Goal: Task Accomplishment & Management: Complete application form

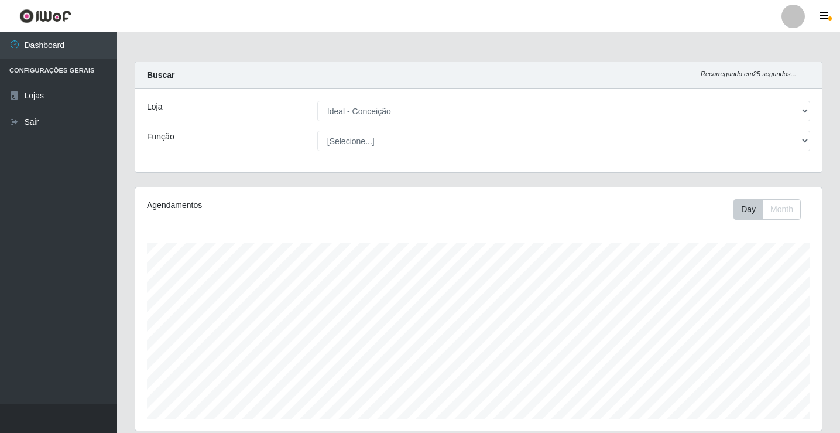
select select "231"
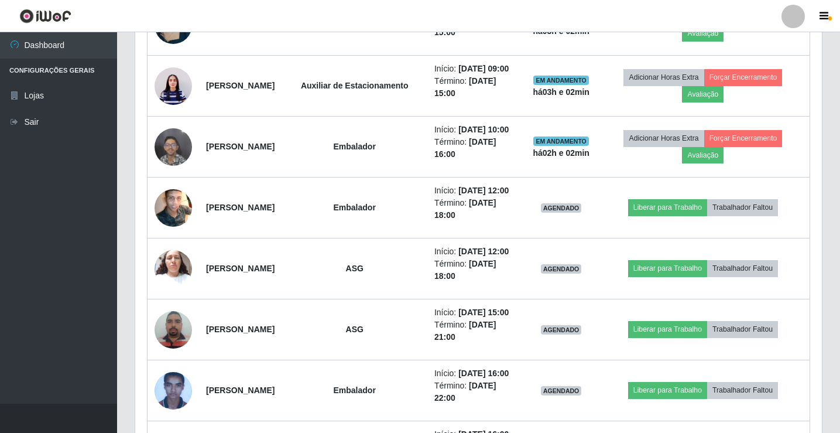
scroll to position [722, 0]
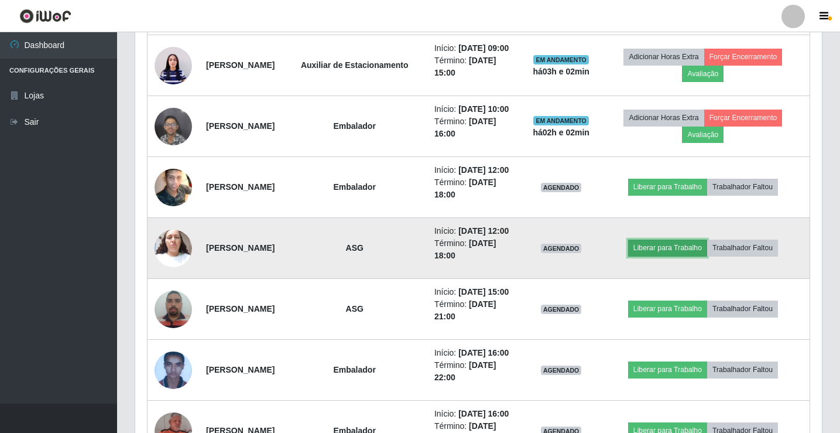
click at [652, 256] on button "Liberar para Trabalho" at bounding box center [667, 247] width 79 height 16
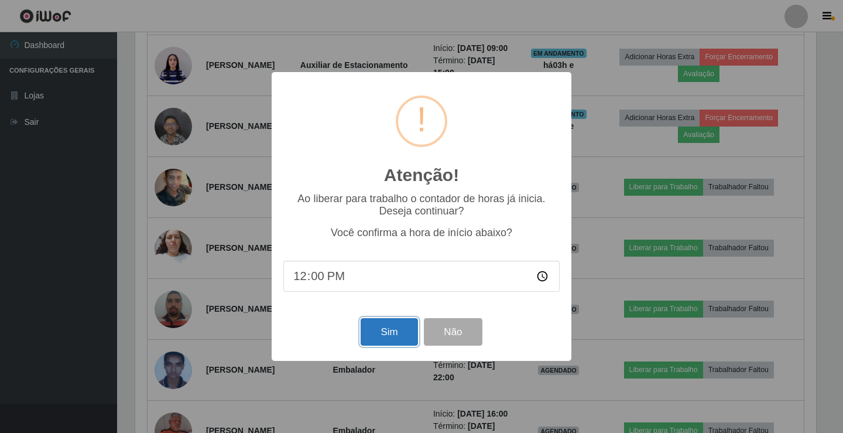
click at [369, 342] on button "Sim" at bounding box center [389, 332] width 57 height 28
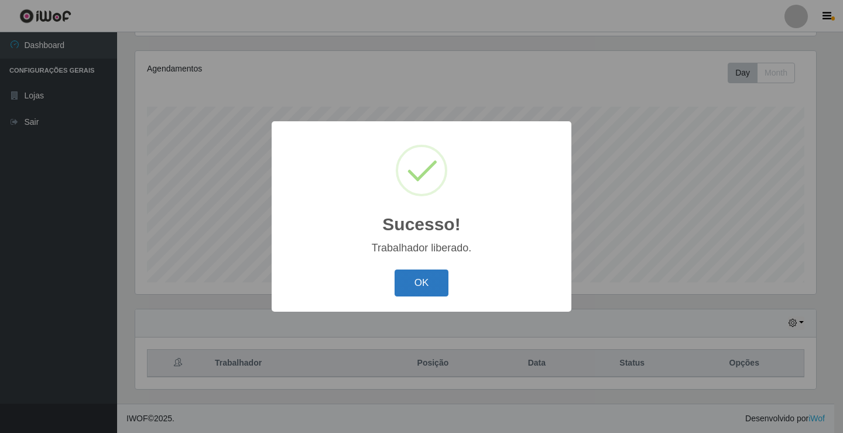
click at [419, 285] on button "OK" at bounding box center [422, 283] width 54 height 28
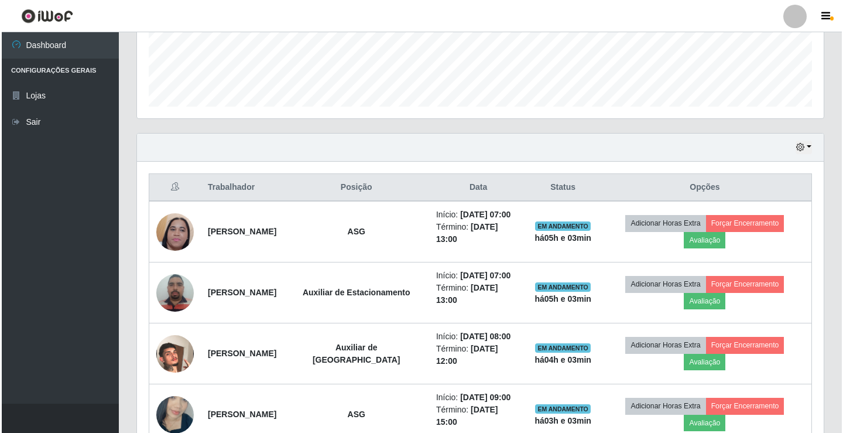
scroll to position [371, 0]
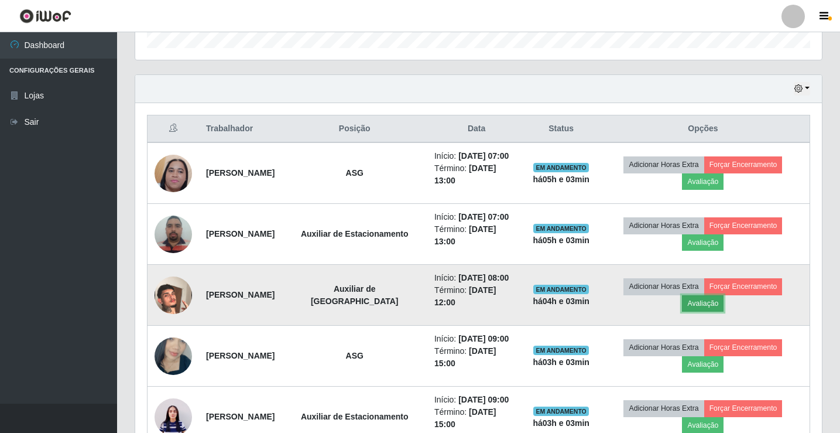
click at [718, 311] on button "Avaliação" at bounding box center [703, 303] width 42 height 16
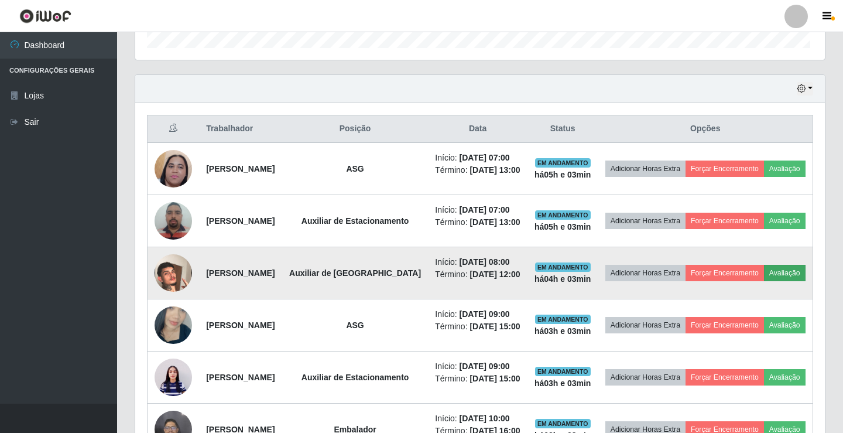
scroll to position [243, 681]
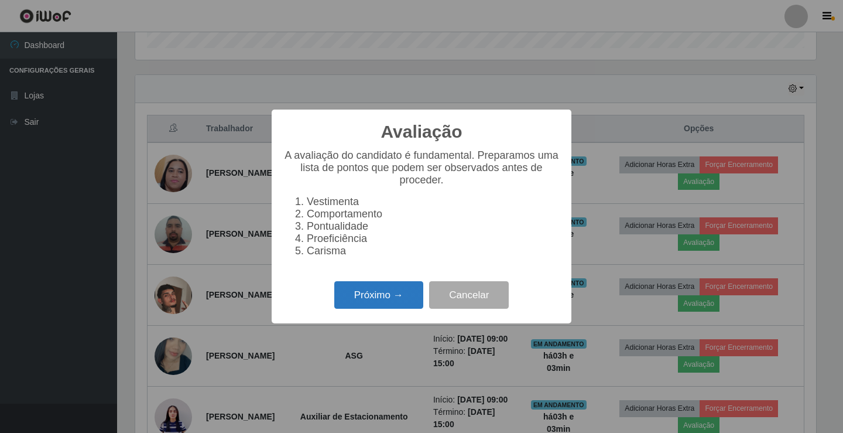
click at [358, 302] on button "Próximo →" at bounding box center [378, 295] width 89 height 28
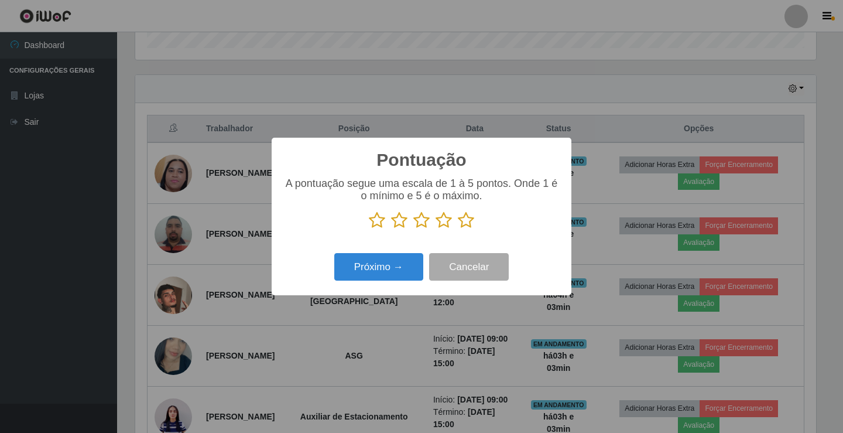
click at [466, 219] on icon at bounding box center [466, 220] width 16 height 18
click at [458, 229] on input "radio" at bounding box center [458, 229] width 0 height 0
click at [386, 262] on button "Próximo →" at bounding box center [378, 267] width 89 height 28
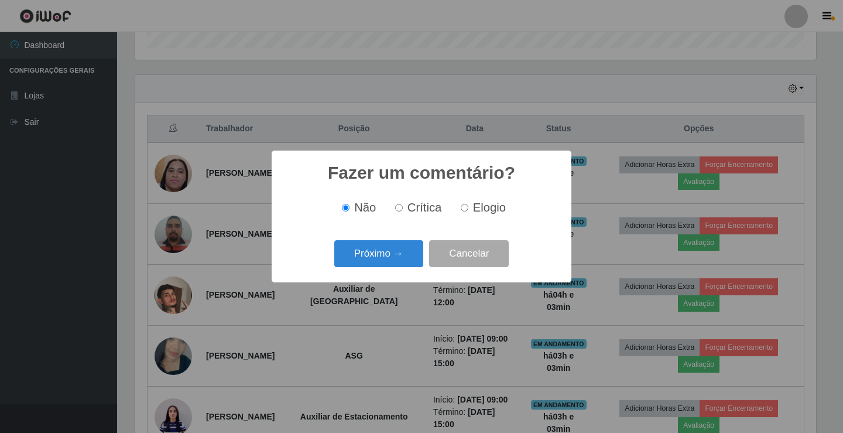
click at [386, 262] on button "Próximo →" at bounding box center [378, 254] width 89 height 28
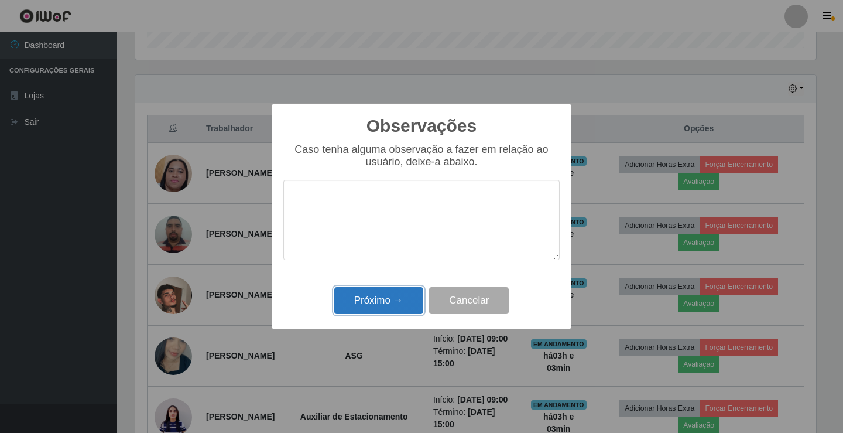
click at [375, 310] on button "Próximo →" at bounding box center [378, 301] width 89 height 28
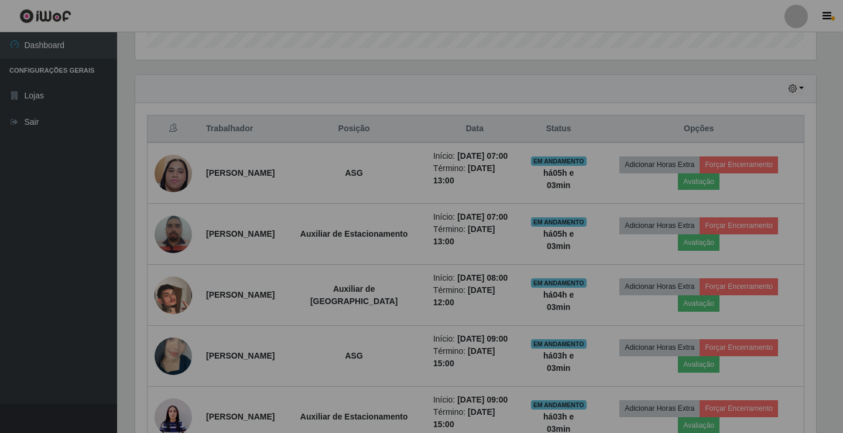
scroll to position [243, 687]
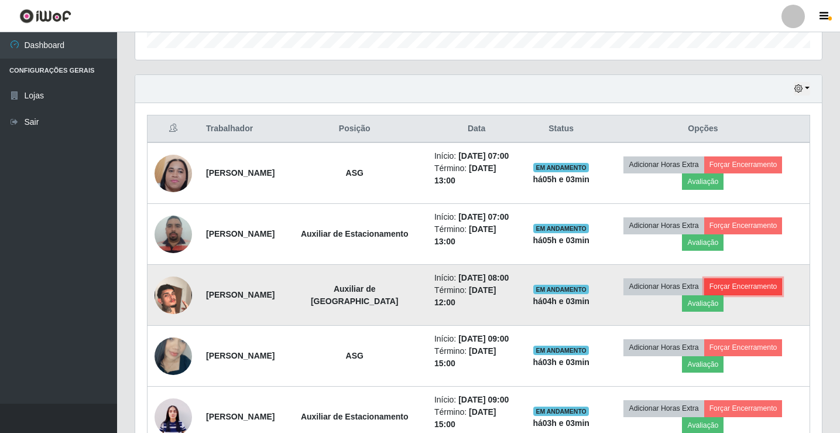
click at [755, 294] on button "Forçar Encerramento" at bounding box center [743, 286] width 78 height 16
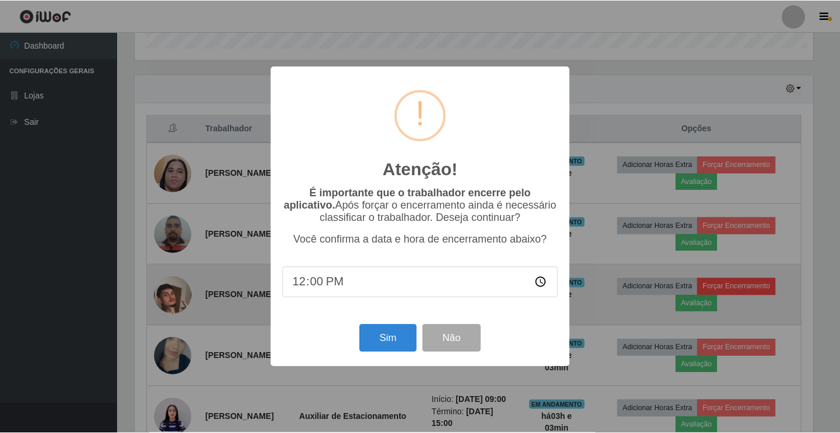
scroll to position [243, 681]
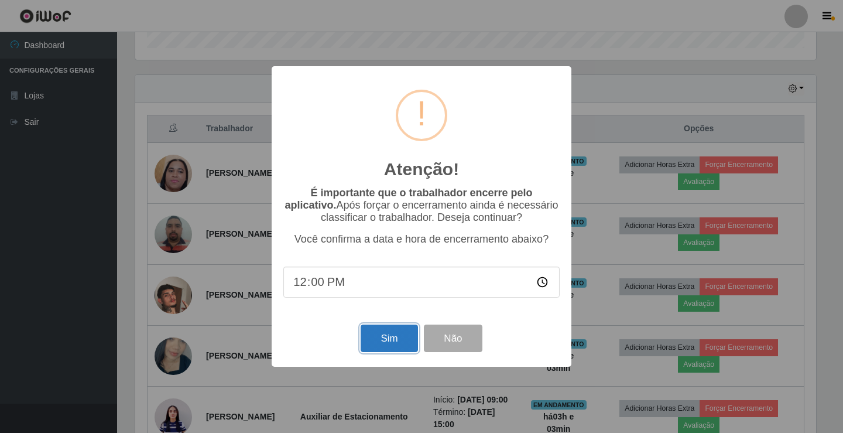
click at [410, 348] on button "Sim" at bounding box center [389, 338] width 57 height 28
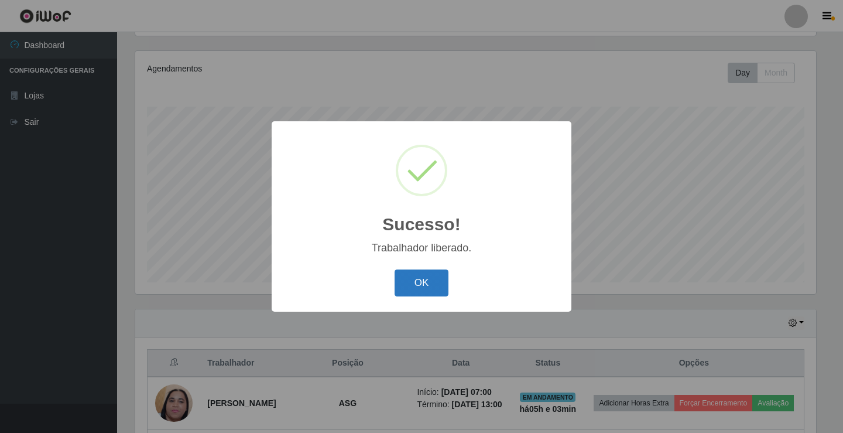
click at [424, 286] on button "OK" at bounding box center [422, 283] width 54 height 28
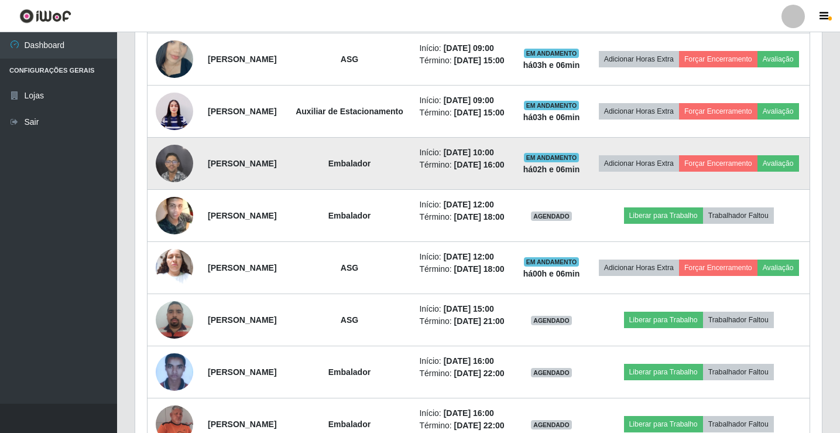
scroll to position [605, 0]
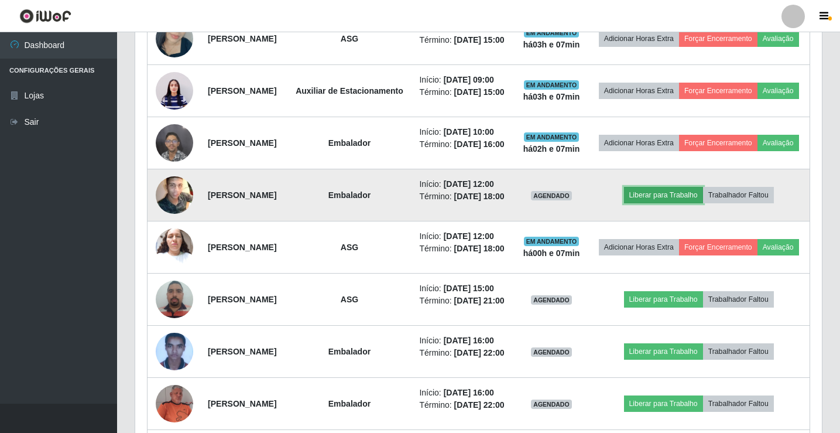
click at [682, 203] on button "Liberar para Trabalho" at bounding box center [663, 195] width 79 height 16
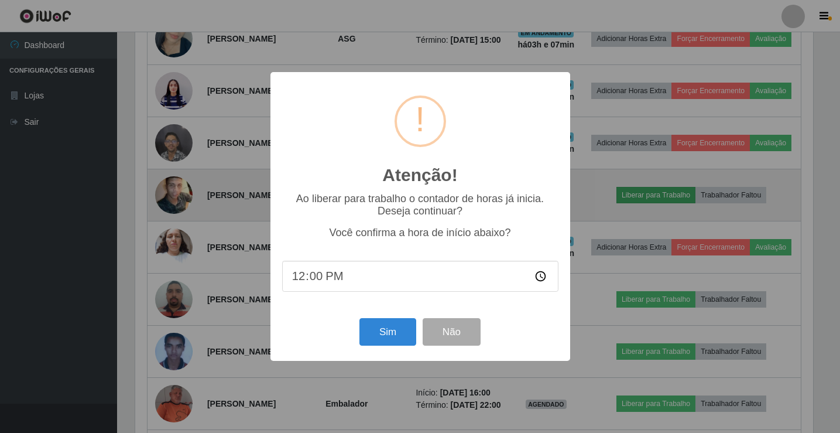
scroll to position [243, 681]
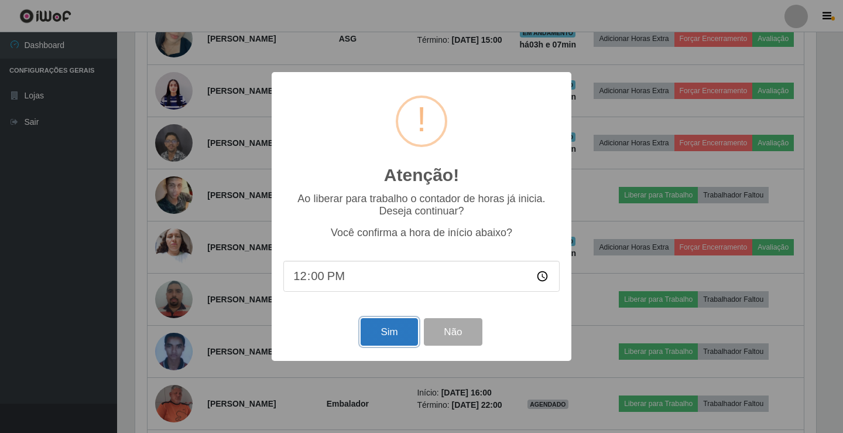
click at [381, 332] on button "Sim" at bounding box center [389, 332] width 57 height 28
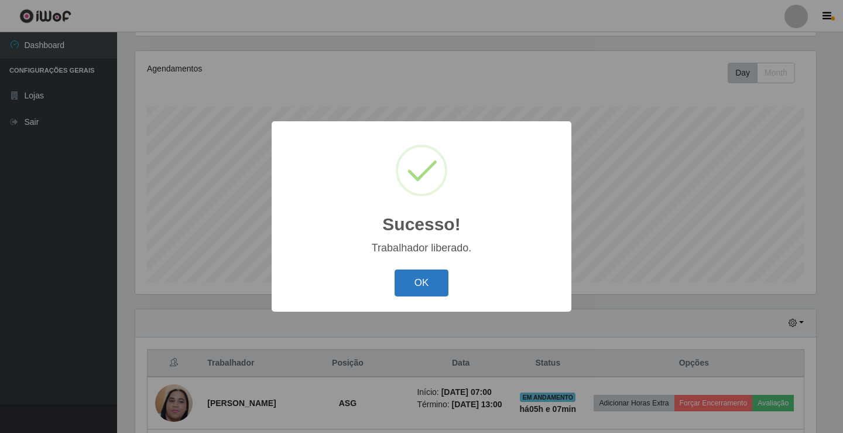
click at [440, 285] on button "OK" at bounding box center [422, 283] width 54 height 28
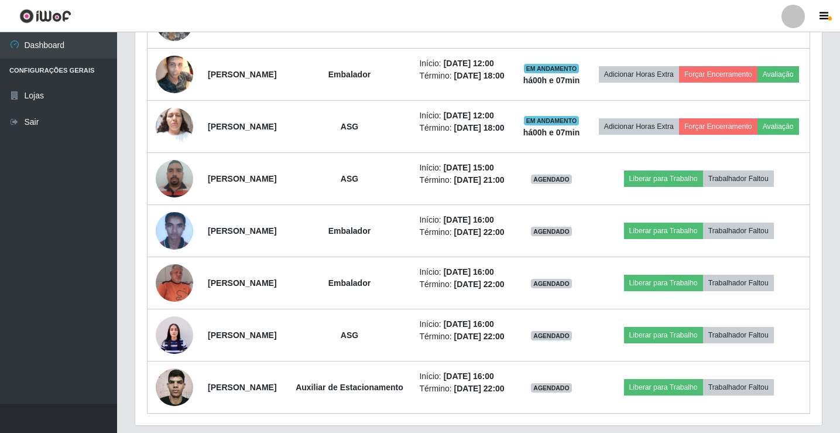
scroll to position [839, 0]
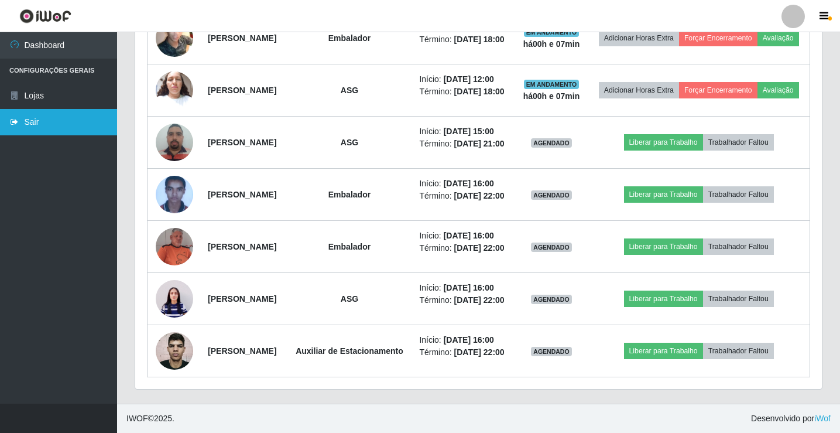
click at [40, 123] on link "Sair" at bounding box center [58, 122] width 117 height 26
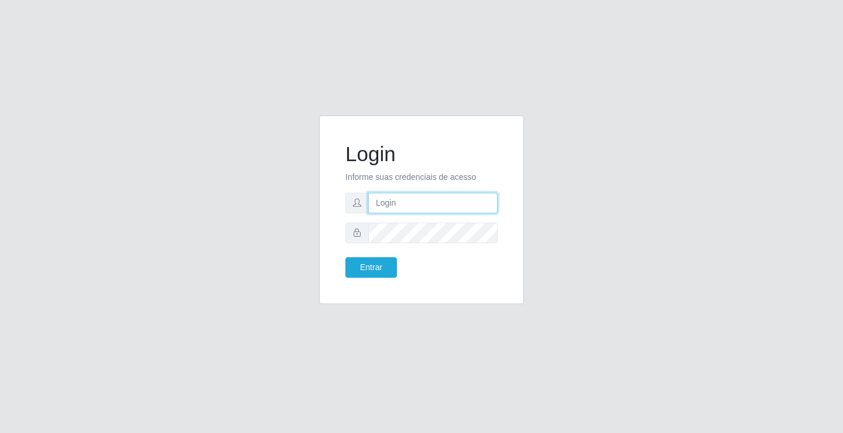
click at [434, 201] on input "text" at bounding box center [432, 203] width 129 height 20
type input "[PERSON_NAME]"
click at [345, 257] on button "Entrar" at bounding box center [371, 267] width 52 height 20
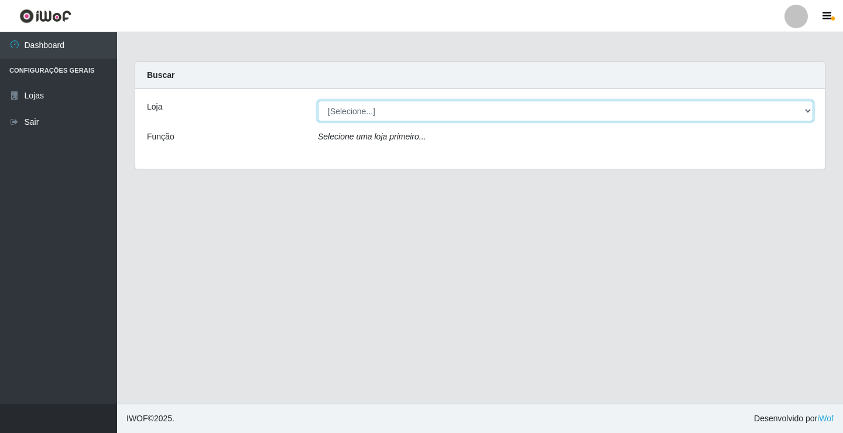
click at [368, 118] on select "[Selecione...] Ideal - Conceição" at bounding box center [565, 111] width 495 height 20
select select "231"
click at [318, 101] on select "[Selecione...] Ideal - Conceição" at bounding box center [565, 111] width 495 height 20
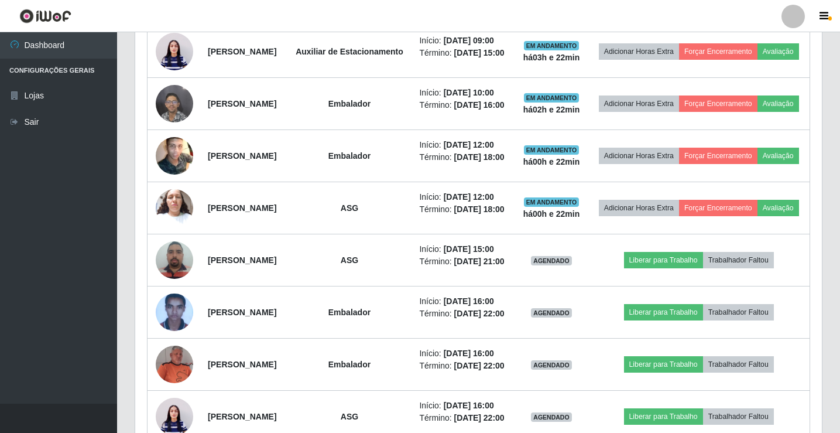
scroll to position [702, 0]
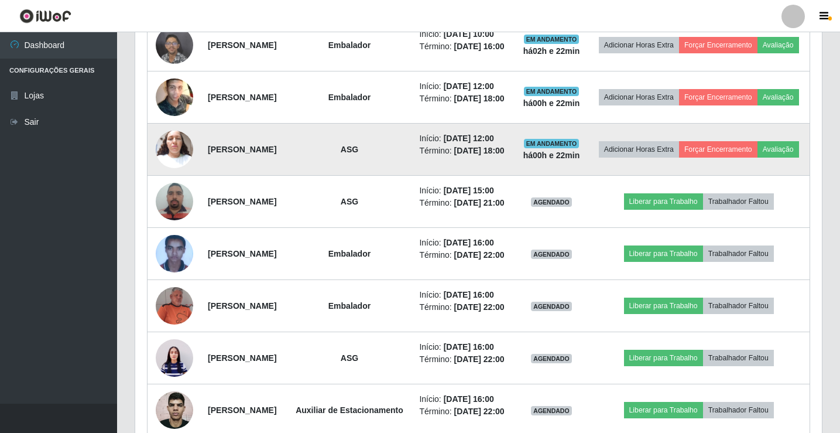
click at [174, 174] on img at bounding box center [174, 149] width 37 height 50
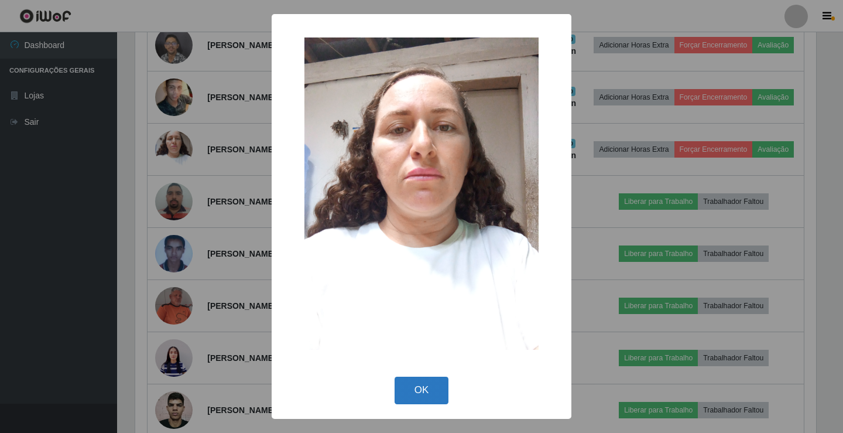
click at [417, 400] on button "OK" at bounding box center [422, 390] width 54 height 28
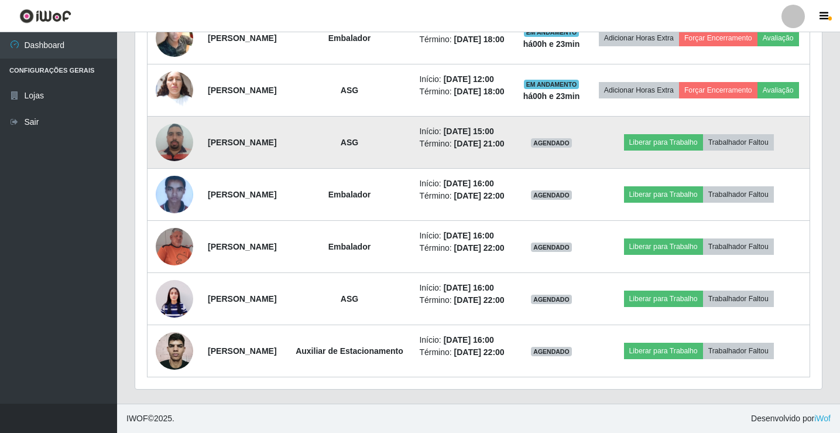
scroll to position [820, 0]
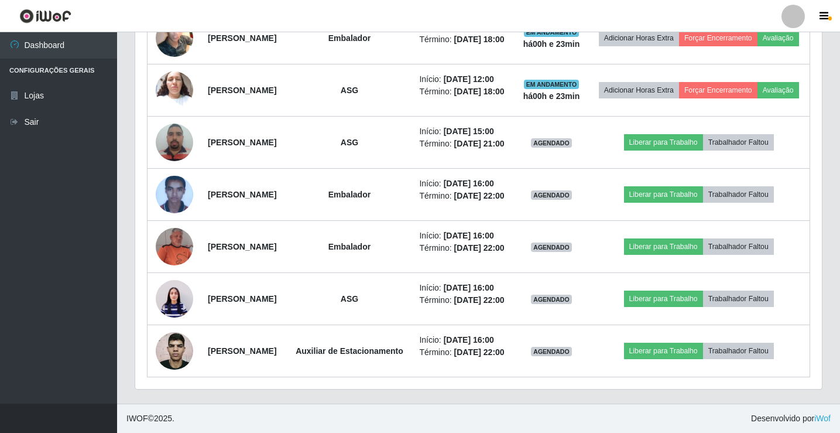
click at [810, 6] on link at bounding box center [793, 16] width 35 height 23
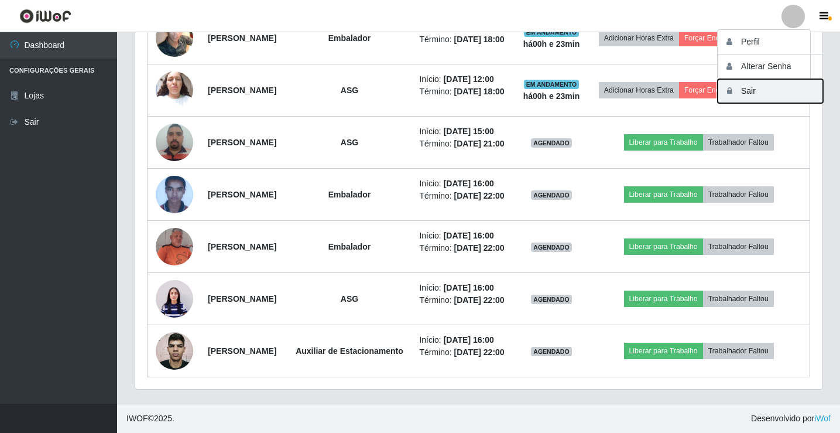
click at [773, 92] on button "Sair" at bounding box center [770, 91] width 105 height 24
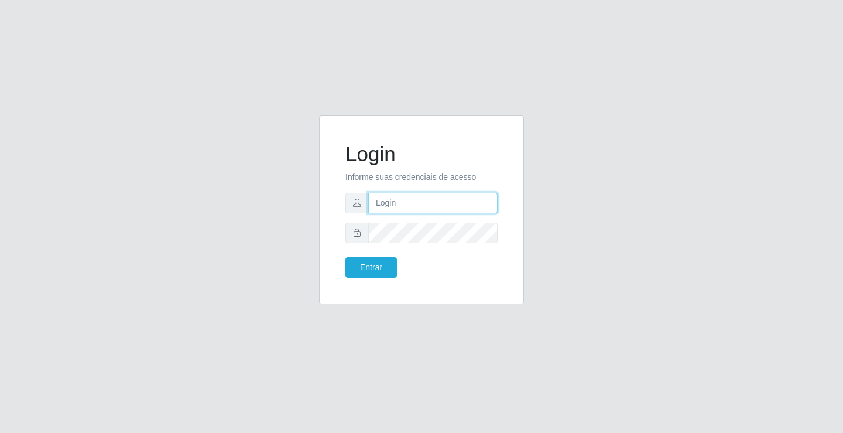
click at [401, 202] on input "text" at bounding box center [432, 203] width 129 height 20
type input "zivaneide@ideal"
click at [345, 257] on button "Entrar" at bounding box center [371, 267] width 52 height 20
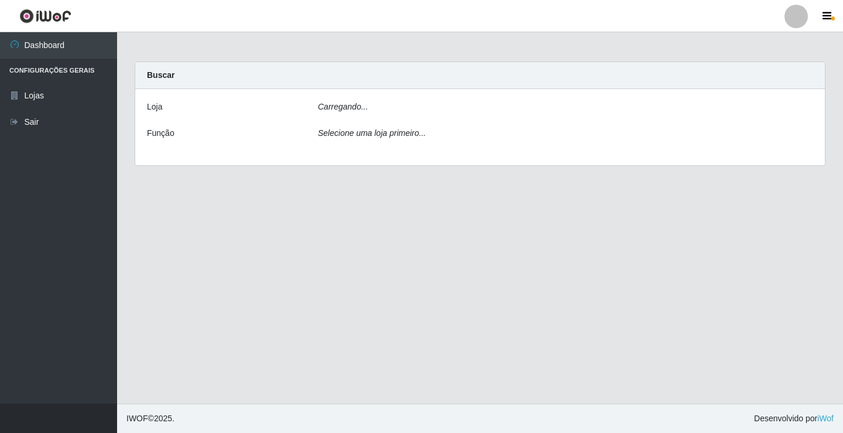
click at [380, 261] on main "Carregando... Buscar [PERSON_NAME]... Função Selecione uma loja primeiro..." at bounding box center [480, 217] width 726 height 371
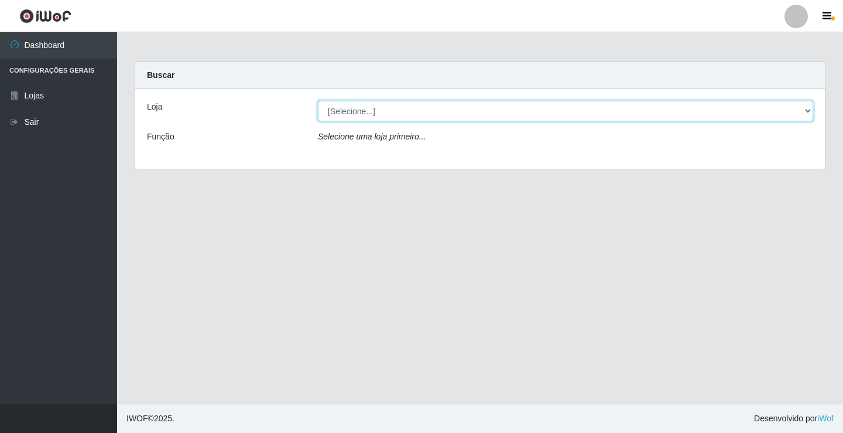
click at [806, 109] on select "[Selecione...] Ideal - Conceição" at bounding box center [565, 111] width 495 height 20
select select "231"
click at [318, 101] on select "[Selecione...] Ideal - Conceição" at bounding box center [565, 111] width 495 height 20
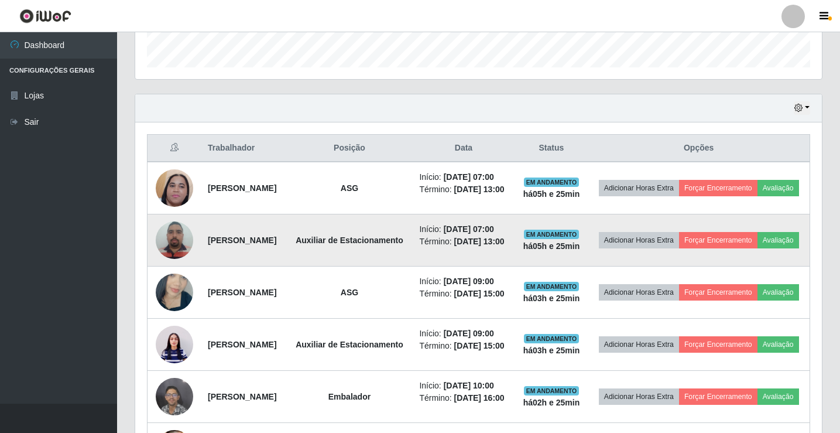
scroll to position [410, 0]
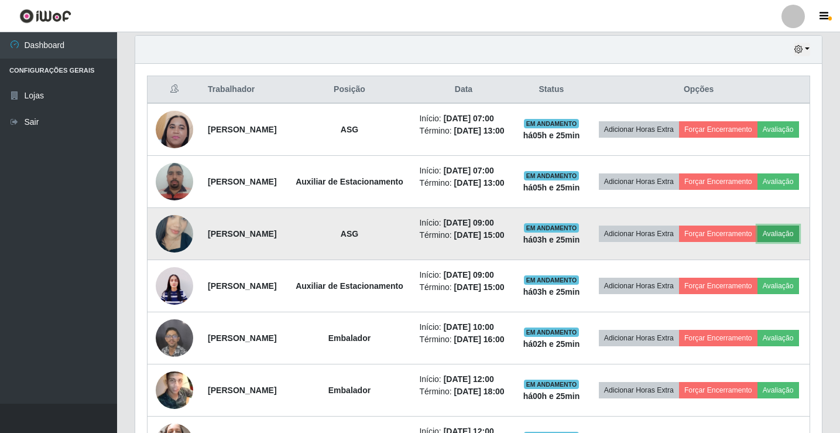
click at [757, 242] on button "Avaliação" at bounding box center [778, 233] width 42 height 16
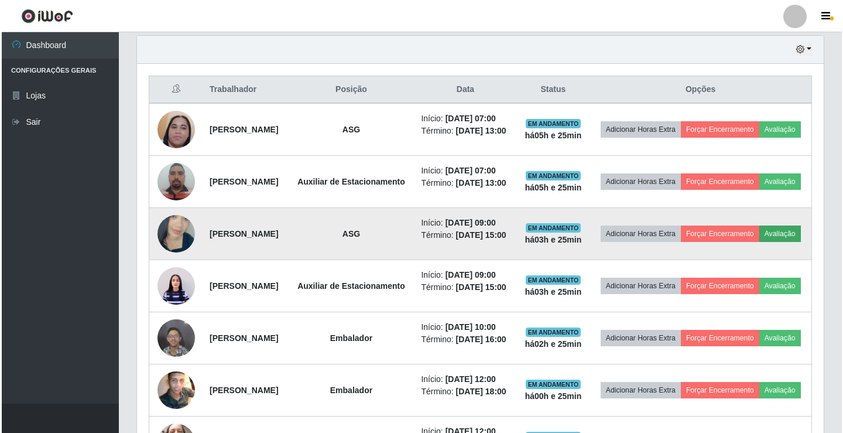
scroll to position [243, 681]
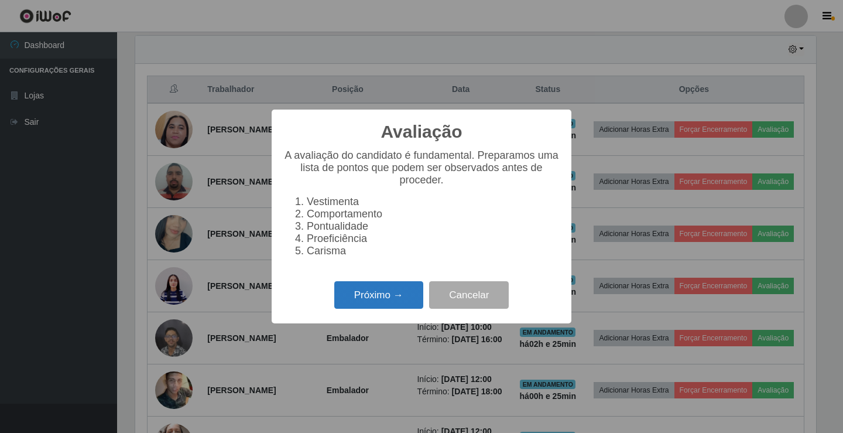
click at [378, 304] on button "Próximo →" at bounding box center [378, 295] width 89 height 28
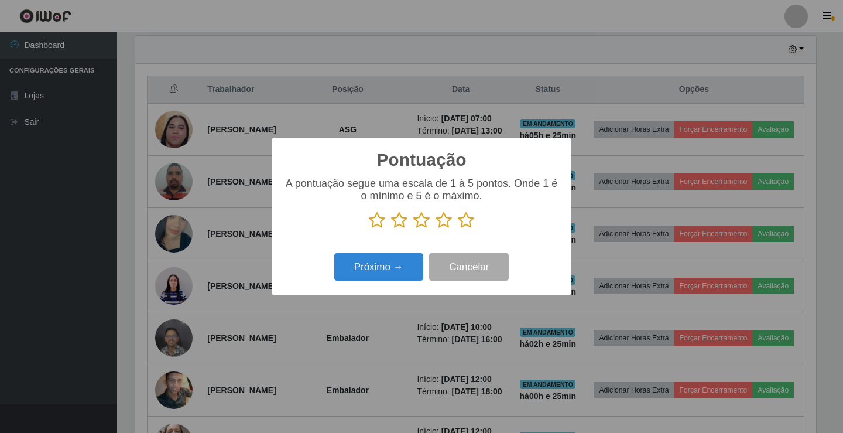
click at [401, 224] on icon at bounding box center [399, 220] width 16 height 18
click at [391, 229] on input "radio" at bounding box center [391, 229] width 0 height 0
click at [388, 276] on button "Próximo →" at bounding box center [378, 267] width 89 height 28
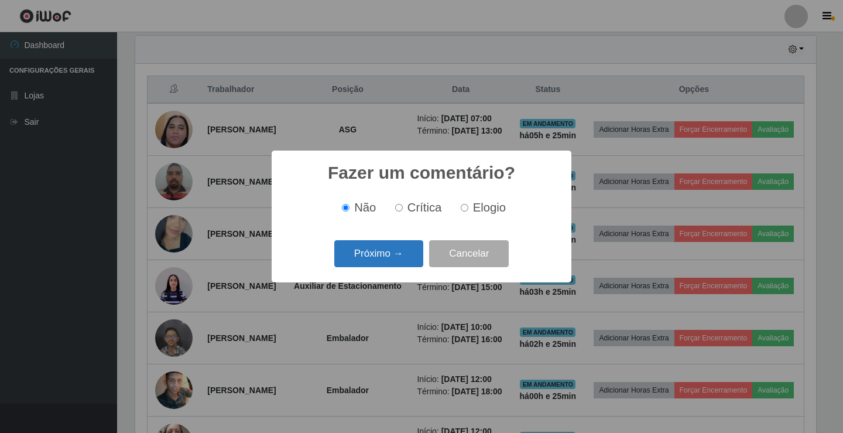
click at [391, 258] on button "Próximo →" at bounding box center [378, 254] width 89 height 28
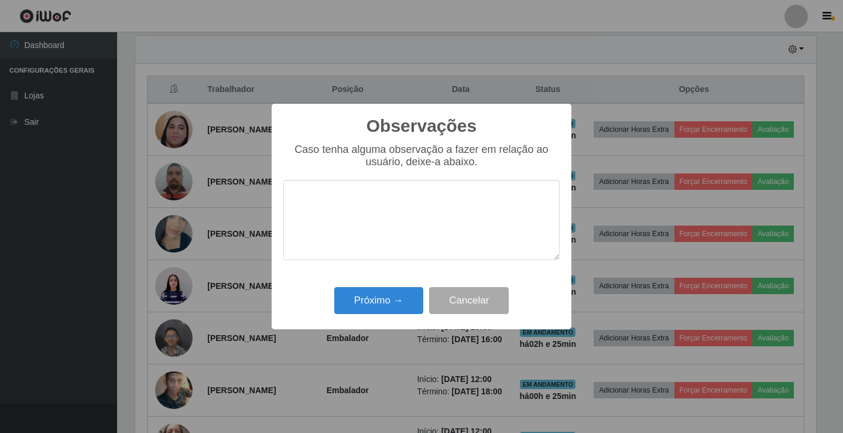
click at [337, 207] on textarea at bounding box center [421, 220] width 276 height 80
click at [320, 190] on textarea at bounding box center [421, 220] width 276 height 80
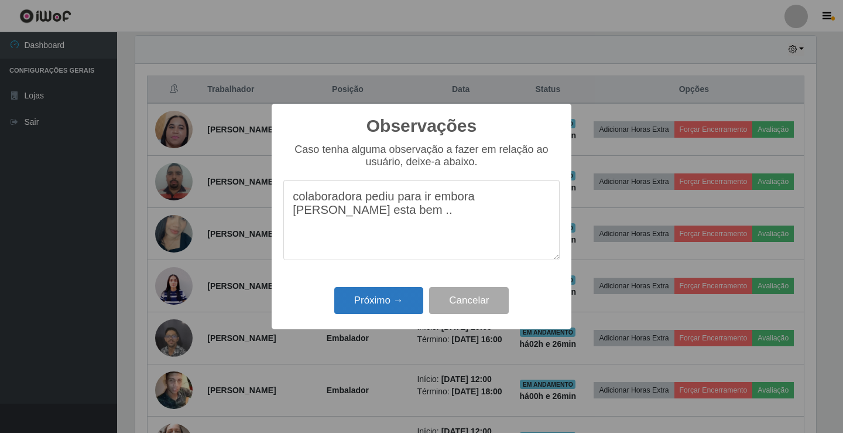
type textarea "colaboradora pediu para ir embora [PERSON_NAME] esta bem .."
click at [390, 306] on button "Próximo →" at bounding box center [378, 301] width 89 height 28
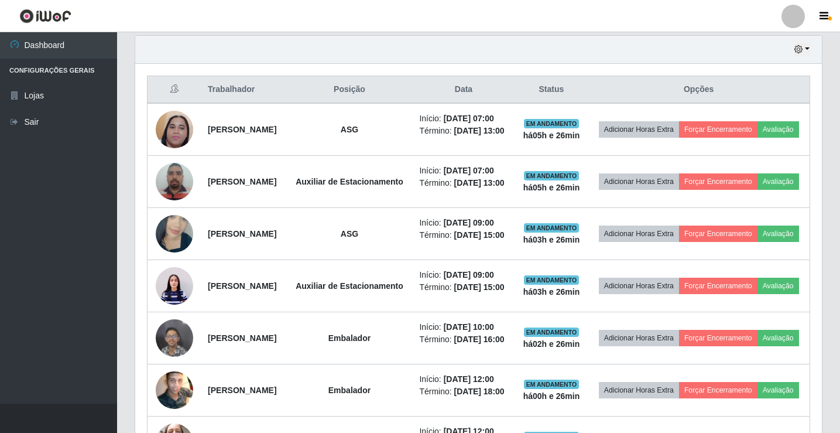
scroll to position [243, 687]
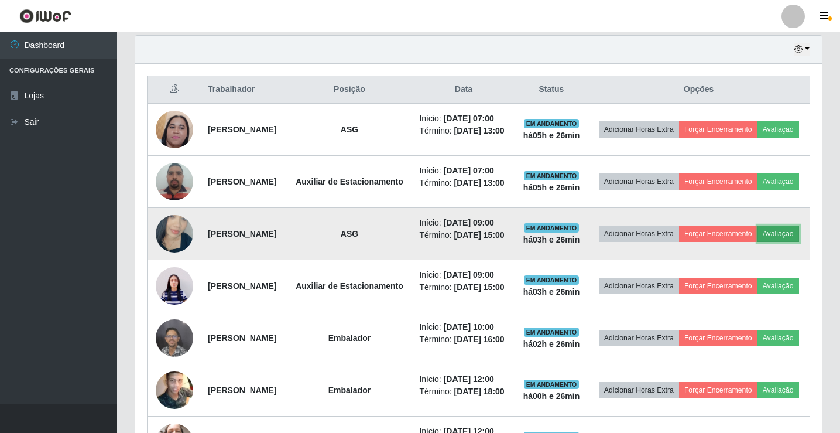
click at [757, 242] on button "Avaliação" at bounding box center [778, 233] width 42 height 16
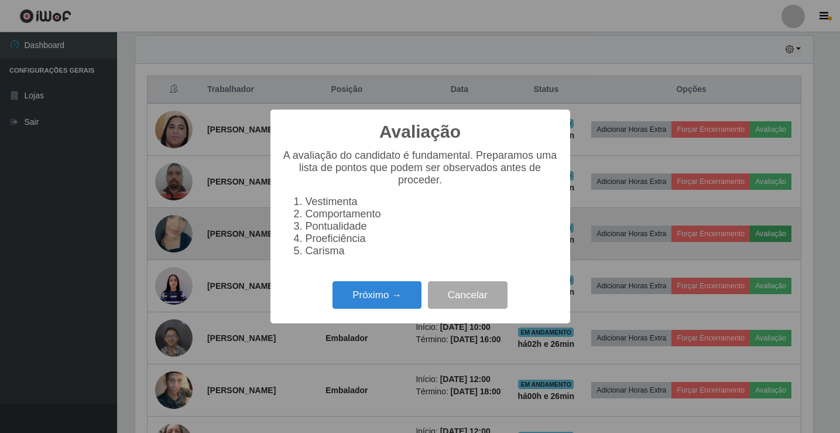
scroll to position [243, 681]
click at [742, 283] on div "Avaliação × A avaliação do candidato é fundamental. Preparamos uma lista de pon…" at bounding box center [421, 216] width 843 height 433
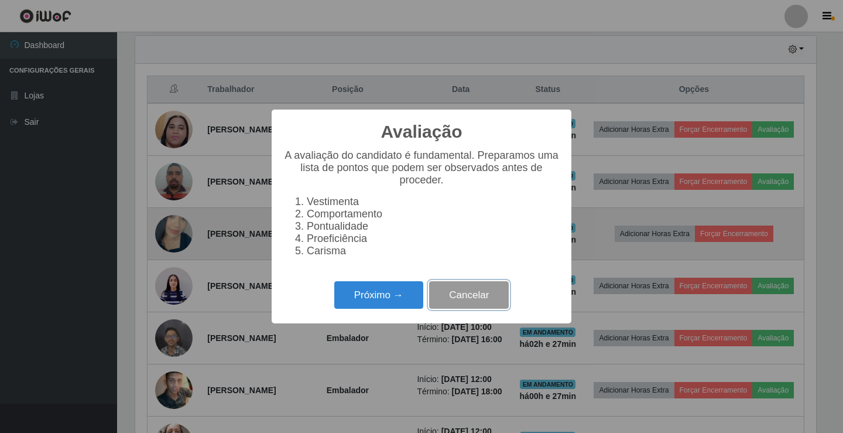
click at [485, 303] on button "Cancelar" at bounding box center [469, 295] width 80 height 28
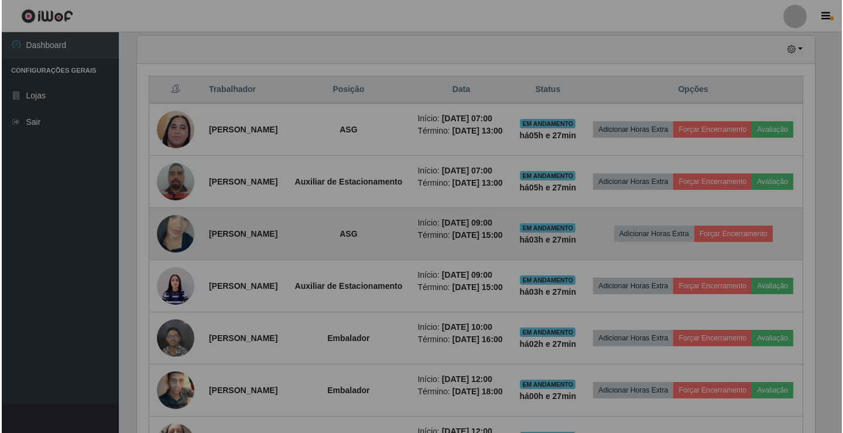
scroll to position [243, 687]
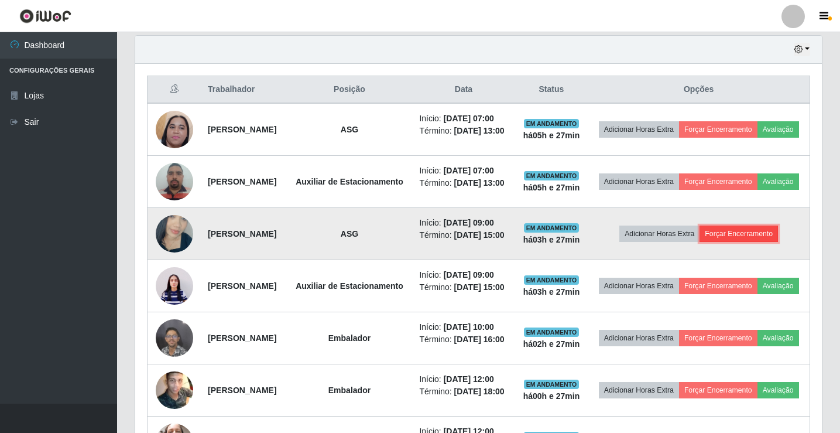
click at [743, 242] on button "Forçar Encerramento" at bounding box center [739, 233] width 78 height 16
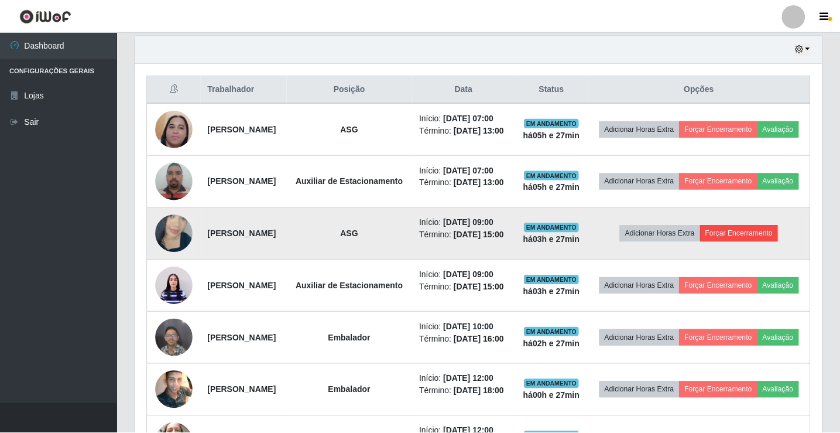
scroll to position [243, 681]
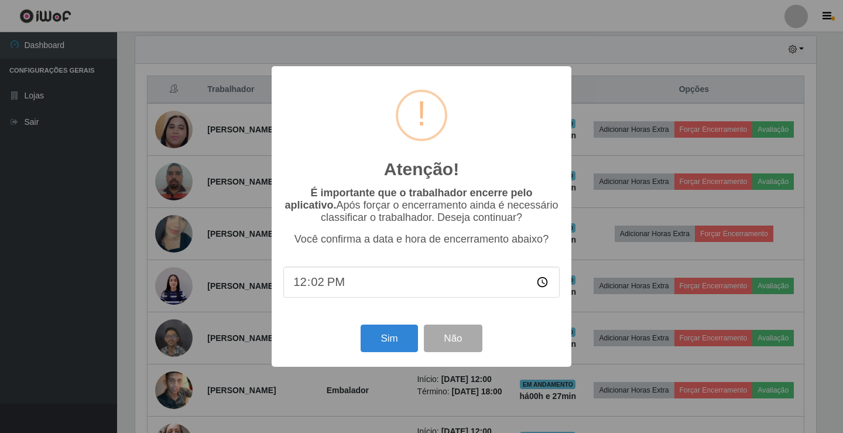
type input "12:25"
click at [383, 341] on button "Sim" at bounding box center [389, 338] width 57 height 28
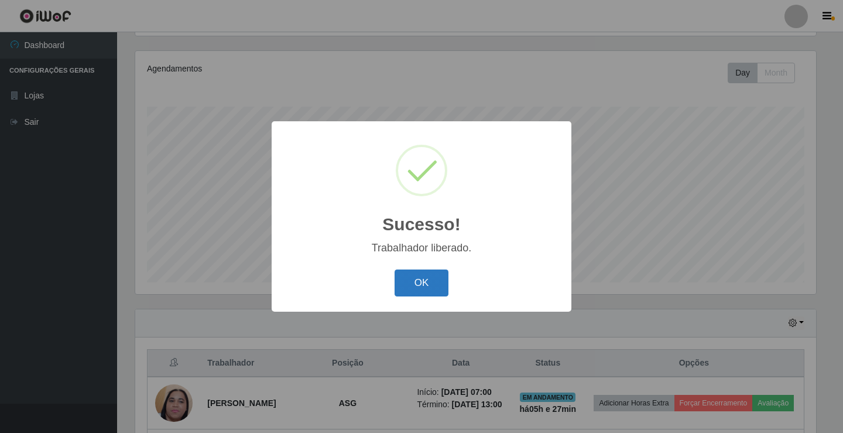
click at [417, 283] on button "OK" at bounding box center [422, 283] width 54 height 28
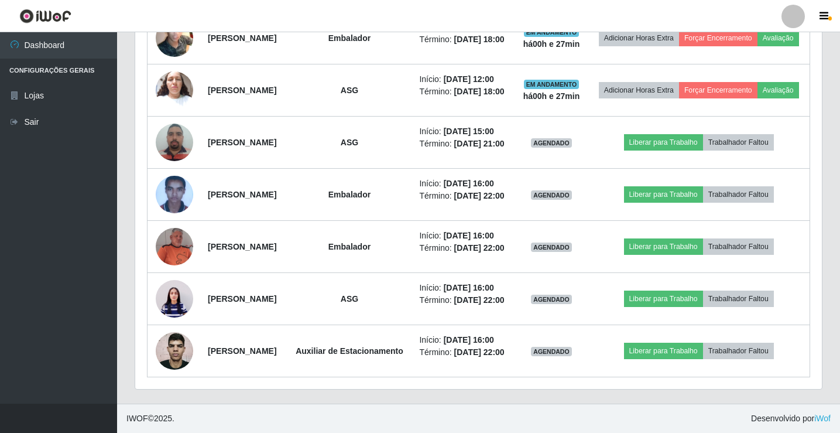
scroll to position [897, 0]
click at [50, 115] on link "Sair" at bounding box center [58, 122] width 117 height 26
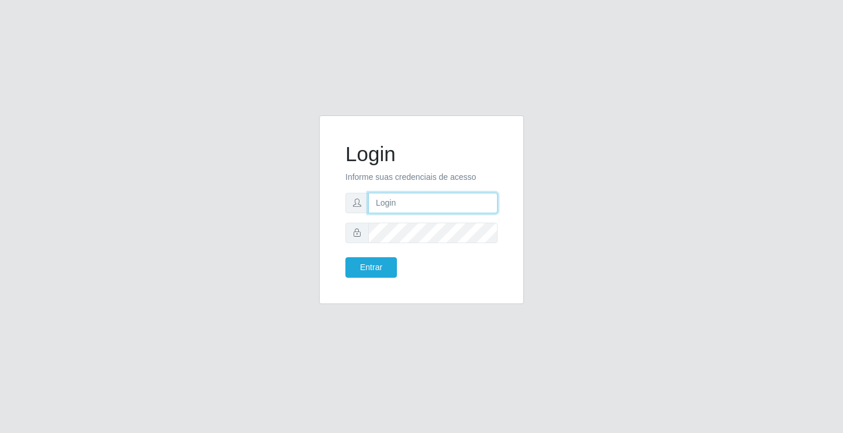
click at [434, 206] on input "text" at bounding box center [432, 203] width 129 height 20
type input "[PERSON_NAME]"
click at [345, 257] on button "Entrar" at bounding box center [371, 267] width 52 height 20
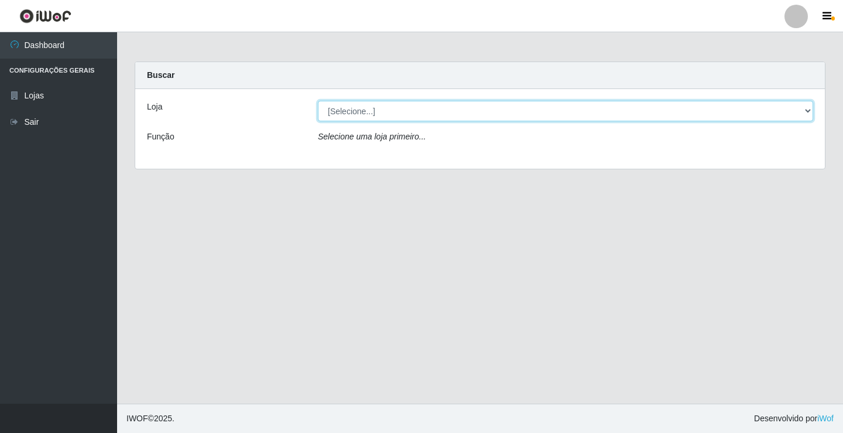
click at [430, 117] on select "[Selecione...] Ideal - Conceição" at bounding box center [565, 111] width 495 height 20
select select "231"
click at [318, 101] on select "[Selecione...] Ideal - Conceição" at bounding box center [565, 111] width 495 height 20
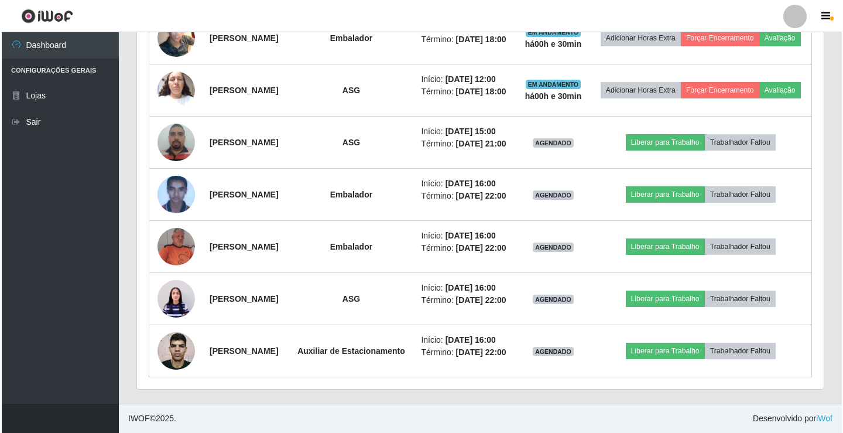
scroll to position [937, 0]
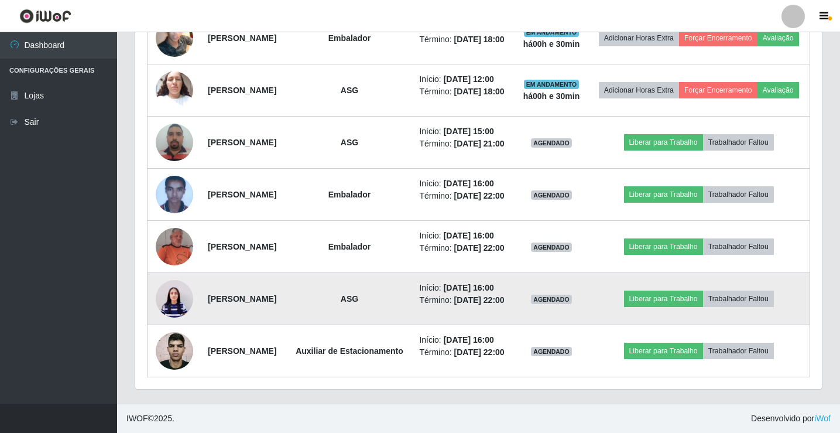
click at [179, 280] on img at bounding box center [174, 298] width 37 height 50
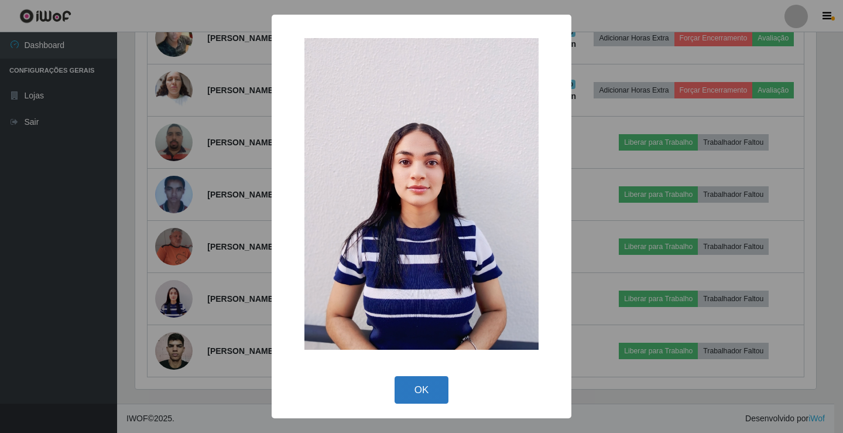
click at [412, 389] on button "OK" at bounding box center [422, 390] width 54 height 28
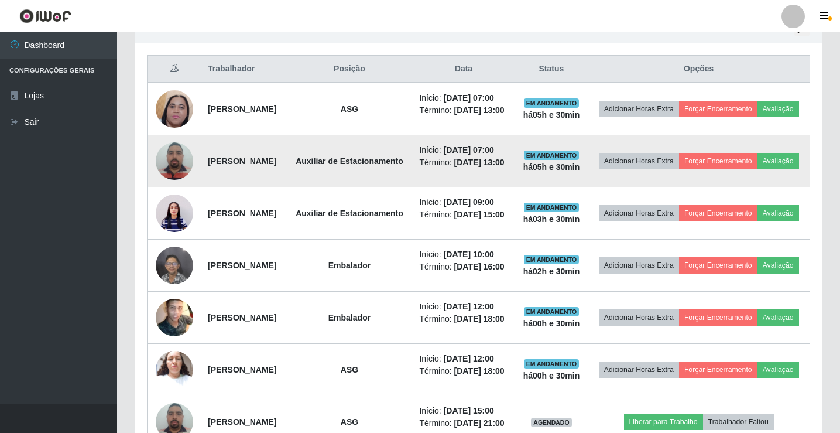
scroll to position [410, 0]
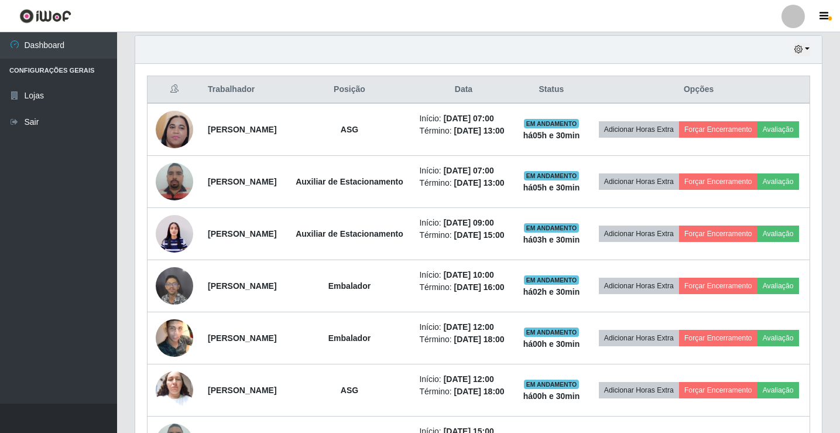
click at [789, 24] on div at bounding box center [792, 16] width 23 height 23
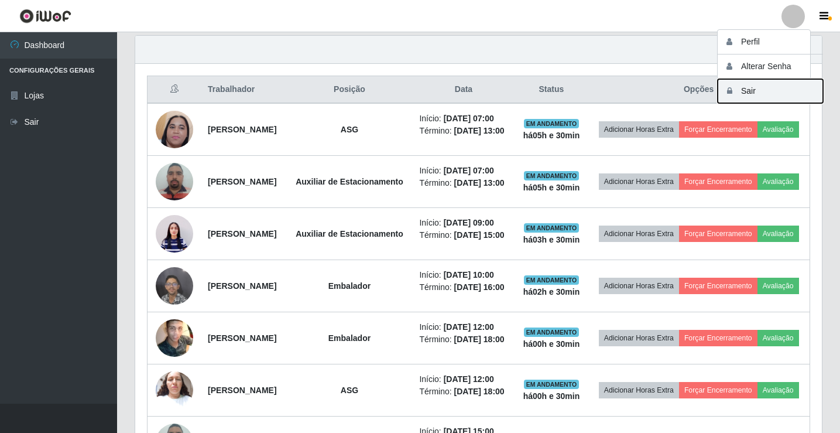
click at [745, 97] on button "Sair" at bounding box center [770, 91] width 105 height 24
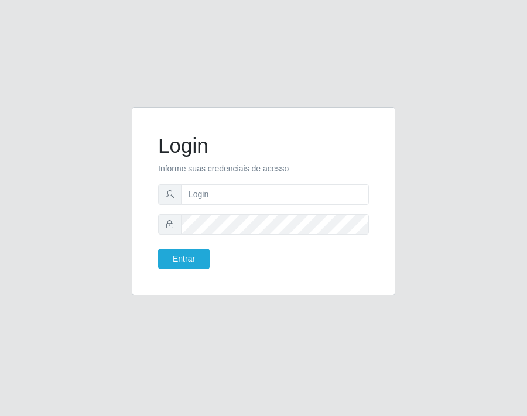
click at [248, 196] on input "text" at bounding box center [275, 194] width 188 height 20
type input "[PERSON_NAME]"
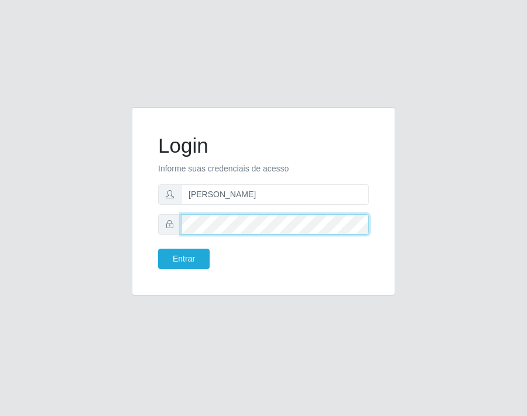
click at [158, 249] on button "Entrar" at bounding box center [184, 259] width 52 height 20
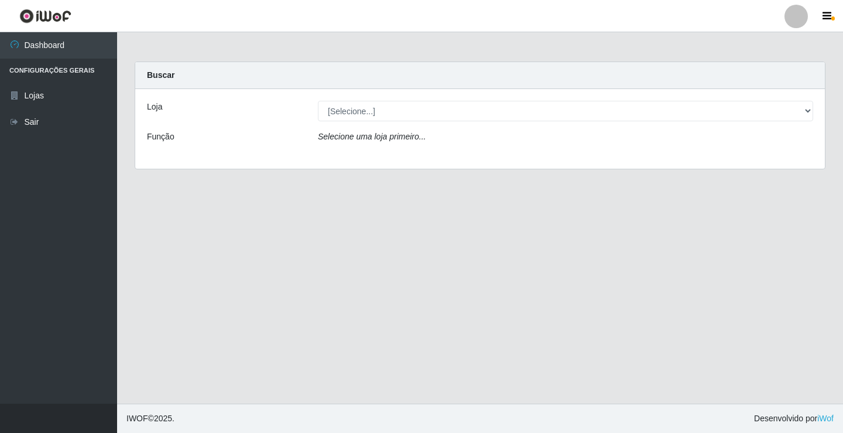
click at [526, 125] on div "Loja [Selecione...] Ideal - Conceição Função Selecione uma loja primeiro..." at bounding box center [480, 129] width 690 height 80
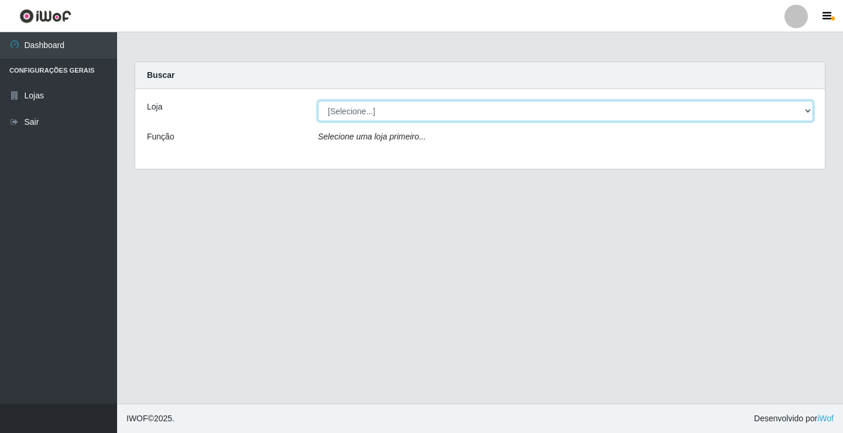
click at [526, 111] on select "[Selecione...] Ideal - Conceição" at bounding box center [565, 111] width 495 height 20
select select "231"
click at [318, 101] on select "[Selecione...] Ideal - Conceição" at bounding box center [565, 111] width 495 height 20
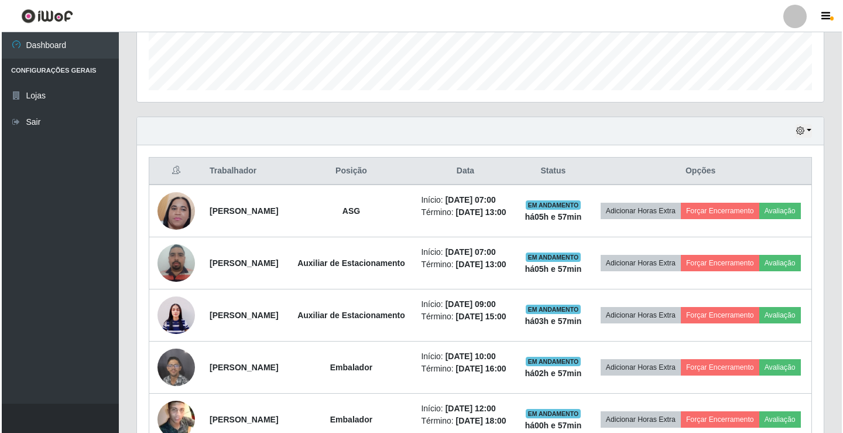
scroll to position [410, 0]
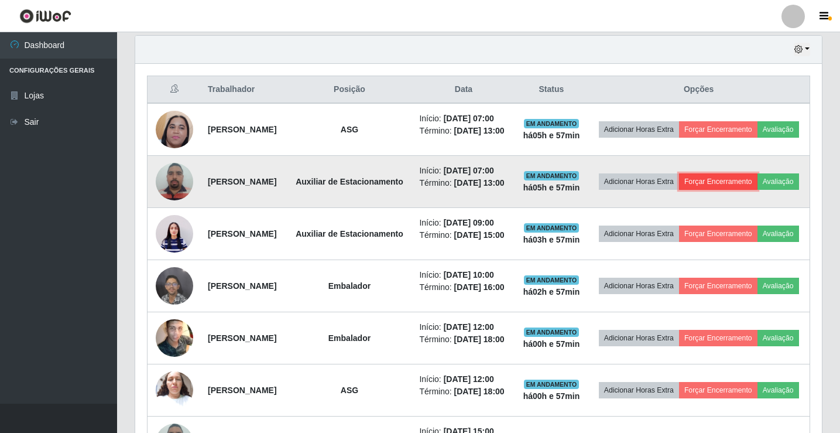
click at [526, 190] on button "Forçar Encerramento" at bounding box center [718, 181] width 78 height 16
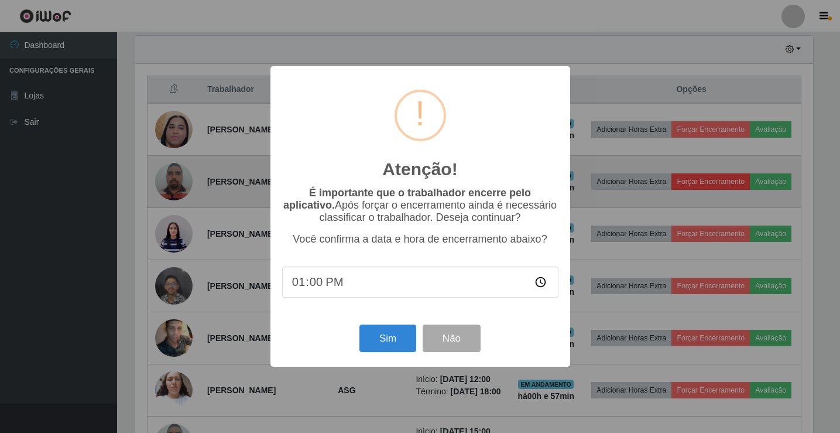
scroll to position [243, 681]
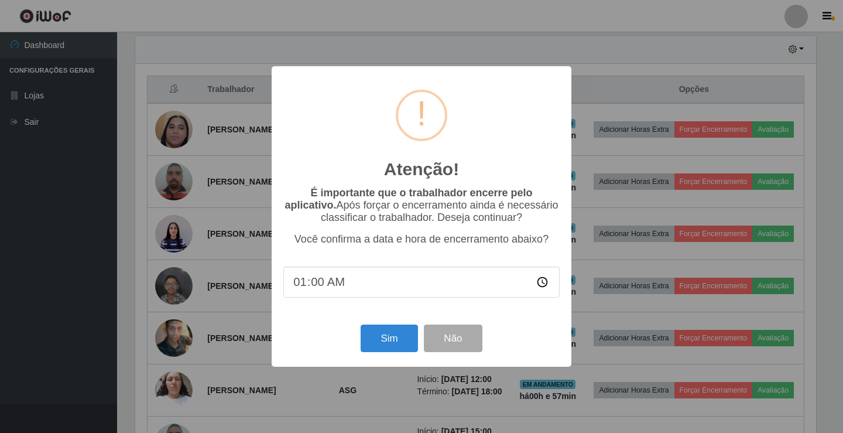
type input "13:00"
click at [390, 348] on button "Sim" at bounding box center [389, 338] width 57 height 28
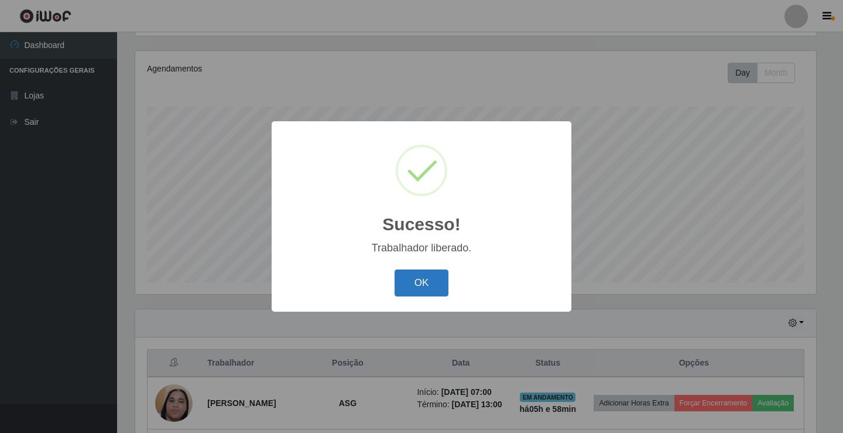
click at [422, 279] on button "OK" at bounding box center [422, 283] width 54 height 28
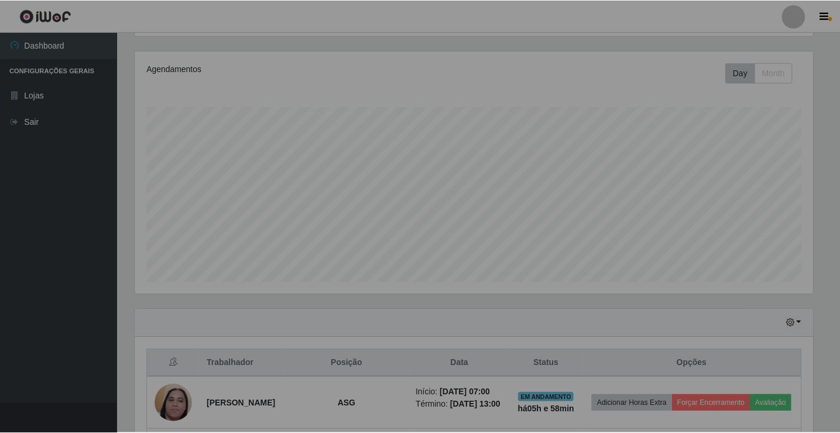
scroll to position [243, 687]
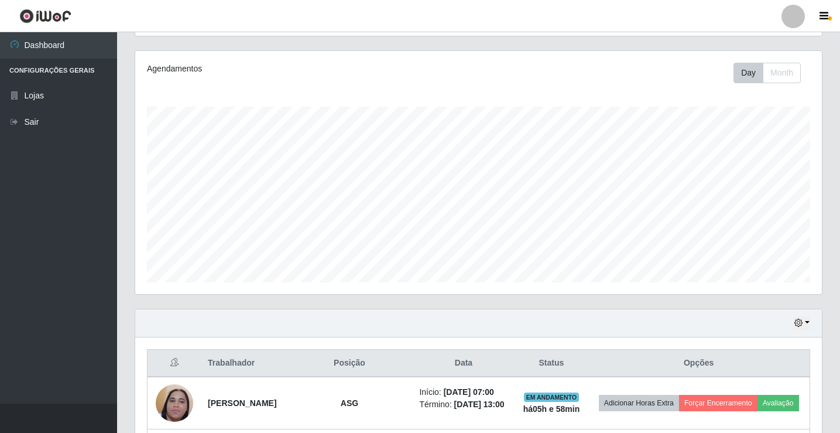
click at [526, 26] on div at bounding box center [792, 16] width 23 height 23
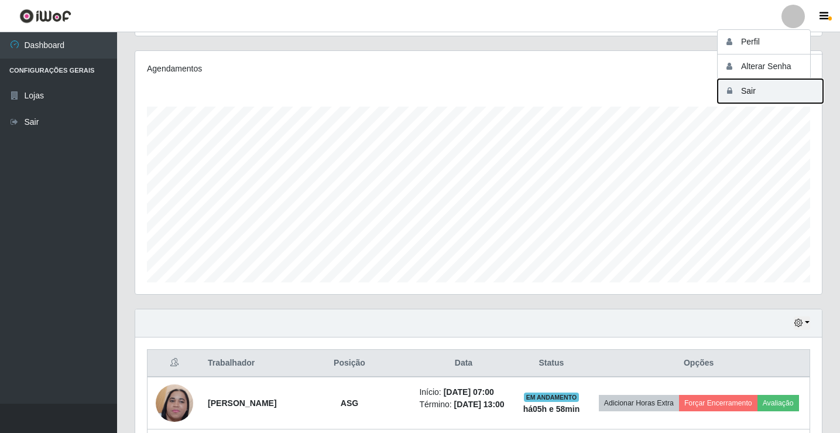
click at [526, 95] on button "Sair" at bounding box center [770, 91] width 105 height 24
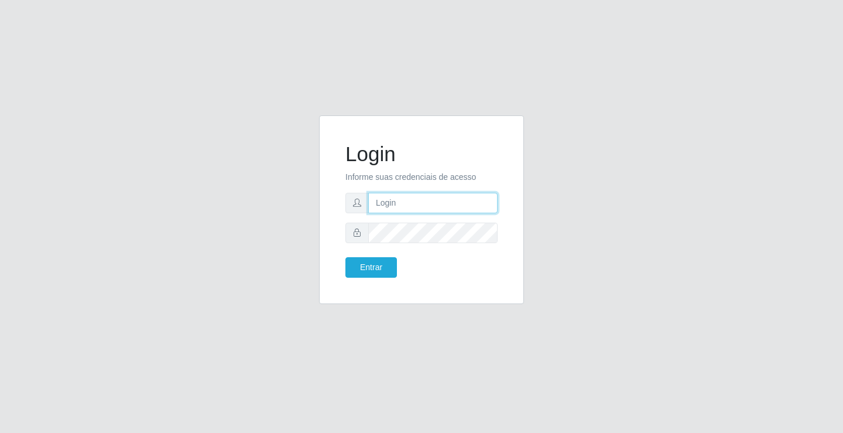
click at [443, 204] on input "text" at bounding box center [432, 203] width 129 height 20
type input "paulo@ideal"
click at [385, 263] on button "Entrar" at bounding box center [371, 267] width 52 height 20
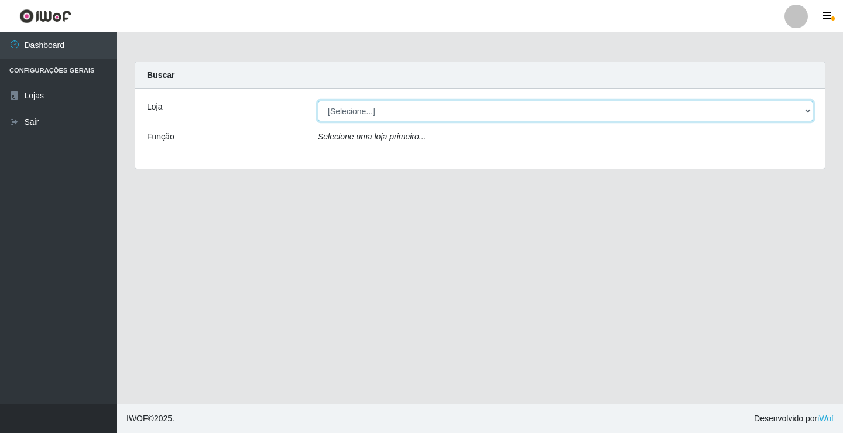
click at [393, 109] on select "[Selecione...] Ideal - Conceição" at bounding box center [565, 111] width 495 height 20
select select "231"
click at [318, 101] on select "[Selecione...] Ideal - Conceição" at bounding box center [565, 111] width 495 height 20
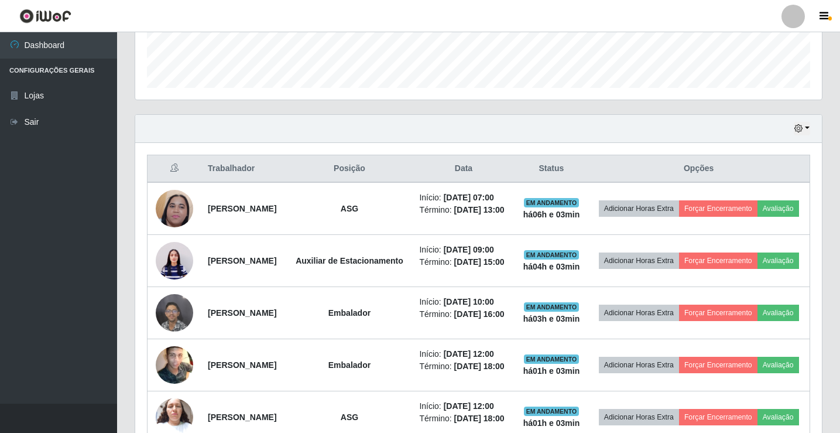
scroll to position [351, 0]
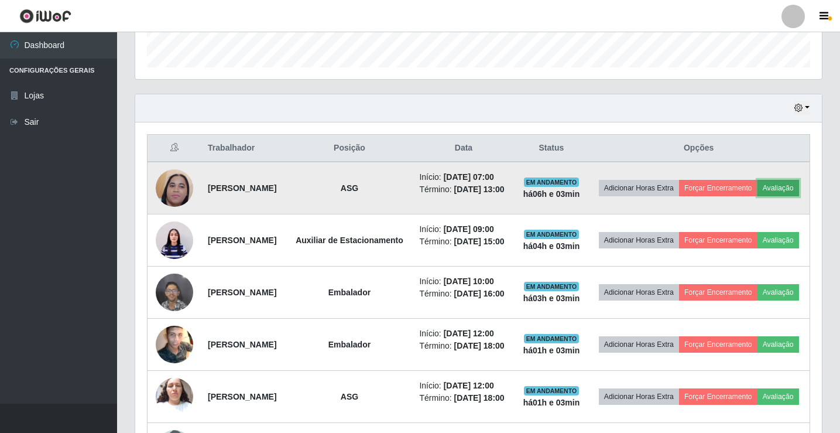
click at [526, 196] on button "Avaliação" at bounding box center [778, 188] width 42 height 16
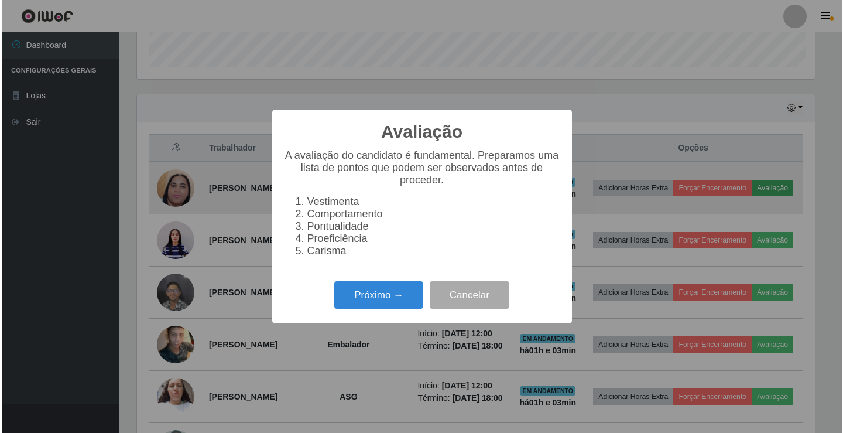
scroll to position [243, 681]
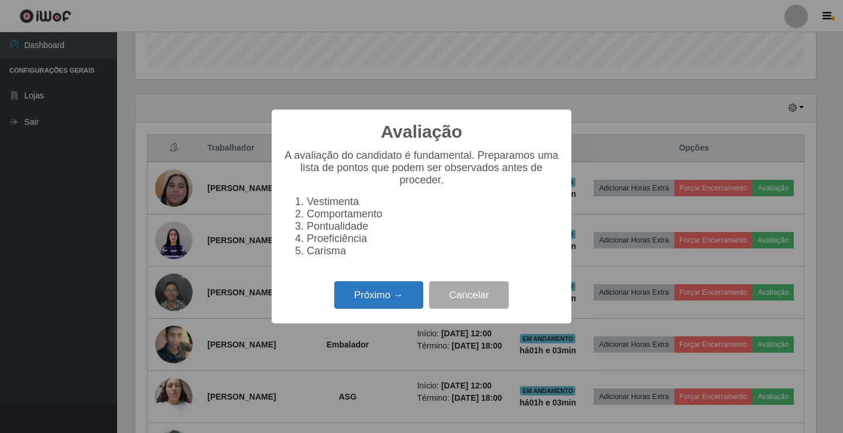
click at [389, 296] on button "Próximo →" at bounding box center [378, 295] width 89 height 28
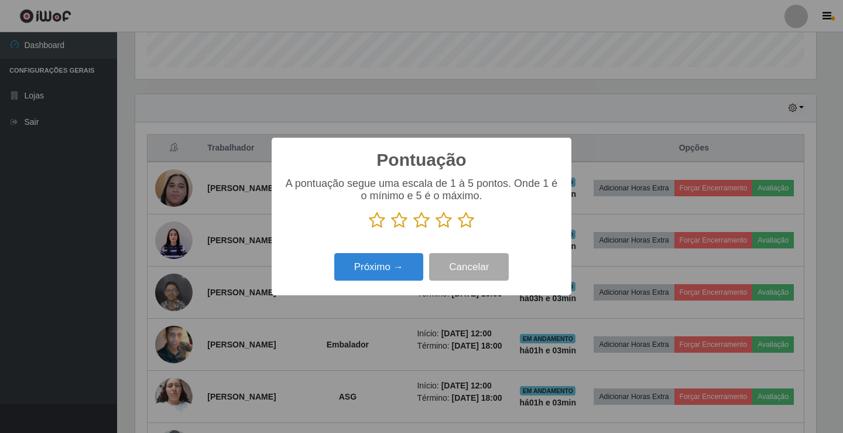
click at [444, 224] on icon at bounding box center [444, 220] width 16 height 18
click at [436, 229] on input "radio" at bounding box center [436, 229] width 0 height 0
click at [404, 262] on button "Próximo →" at bounding box center [378, 267] width 89 height 28
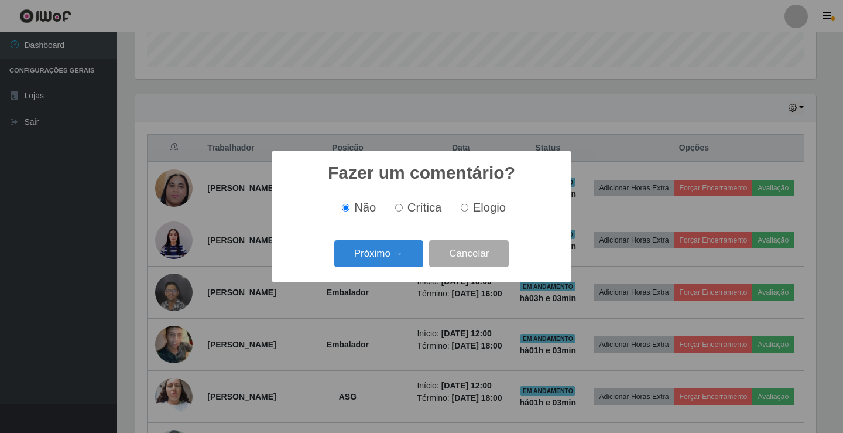
click at [404, 262] on button "Próximo →" at bounding box center [378, 254] width 89 height 28
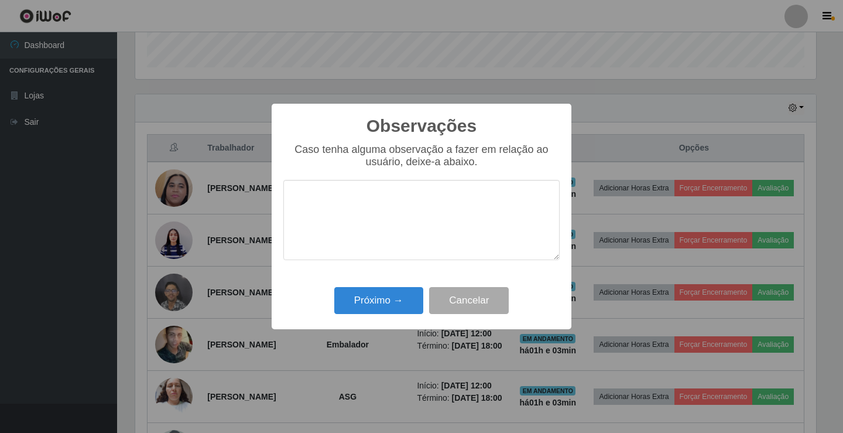
click at [434, 222] on textarea at bounding box center [421, 220] width 276 height 80
type textarea "bom trabalho"
click at [398, 304] on button "Próximo →" at bounding box center [378, 301] width 89 height 28
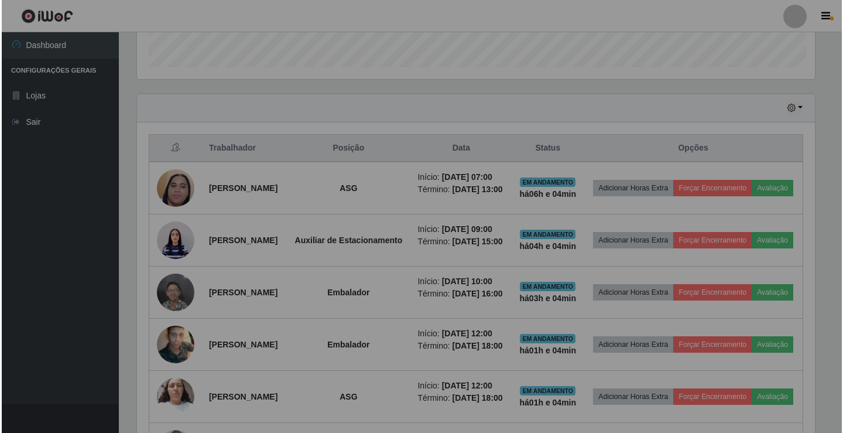
scroll to position [243, 687]
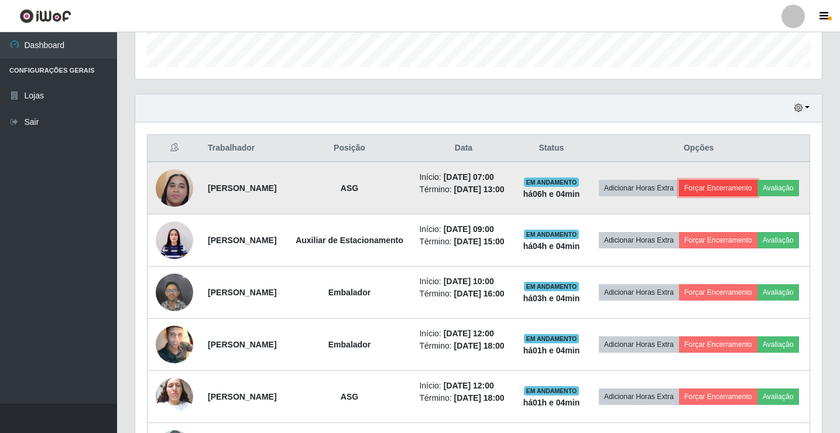
click at [526, 190] on button "Forçar Encerramento" at bounding box center [718, 188] width 78 height 16
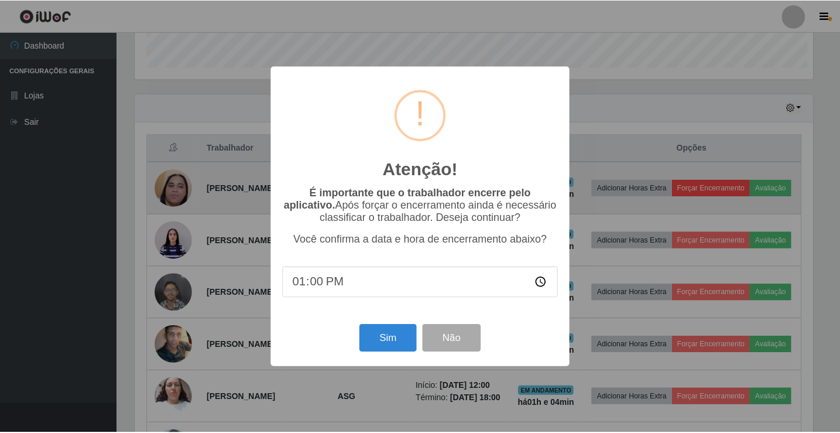
scroll to position [243, 681]
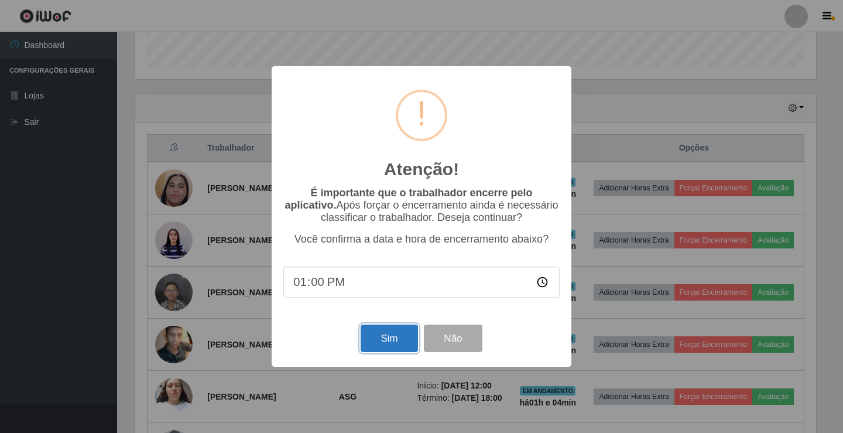
click at [401, 335] on button "Sim" at bounding box center [389, 338] width 57 height 28
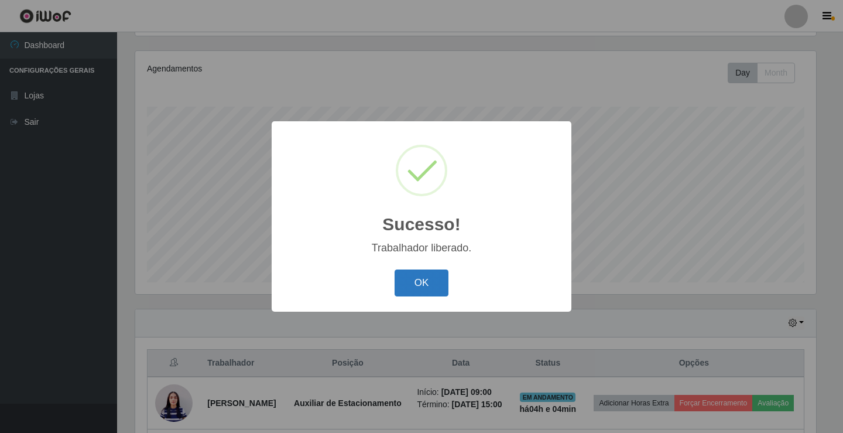
click at [423, 282] on button "OK" at bounding box center [422, 283] width 54 height 28
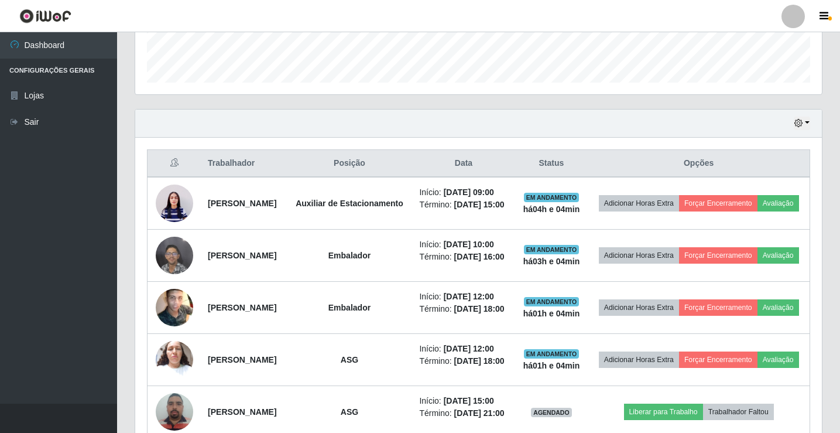
scroll to position [136, 0]
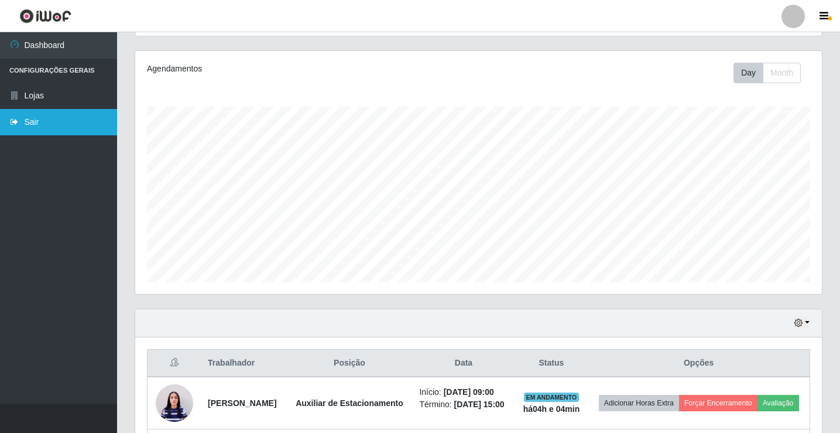
click at [76, 113] on link "Sair" at bounding box center [58, 122] width 117 height 26
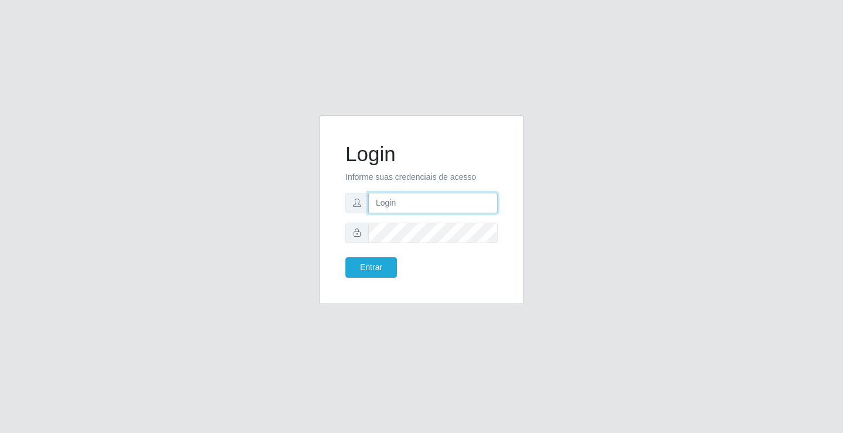
click at [420, 203] on input "text" at bounding box center [432, 203] width 129 height 20
type input "paulo@ideal"
click at [364, 266] on button "Entrar" at bounding box center [371, 267] width 52 height 20
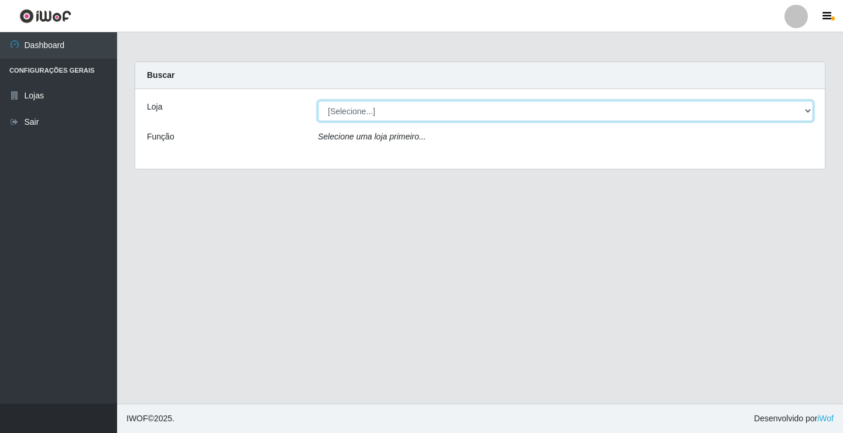
click at [396, 108] on select "[Selecione...] Ideal - Conceição" at bounding box center [565, 111] width 495 height 20
select select "231"
click at [318, 101] on select "[Selecione...] Ideal - Conceição" at bounding box center [565, 111] width 495 height 20
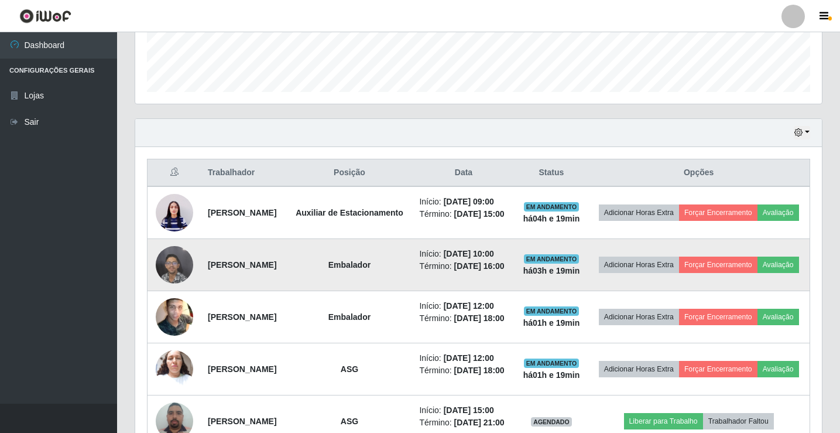
scroll to position [385, 0]
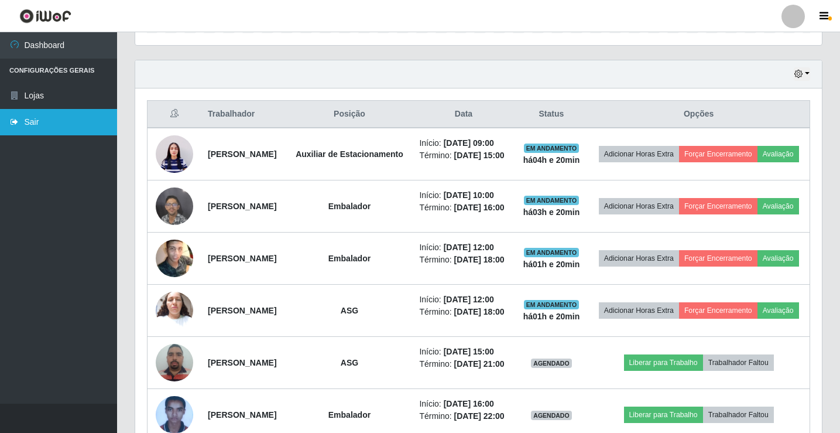
click at [61, 116] on link "Sair" at bounding box center [58, 122] width 117 height 26
